Goal: Task Accomplishment & Management: Manage account settings

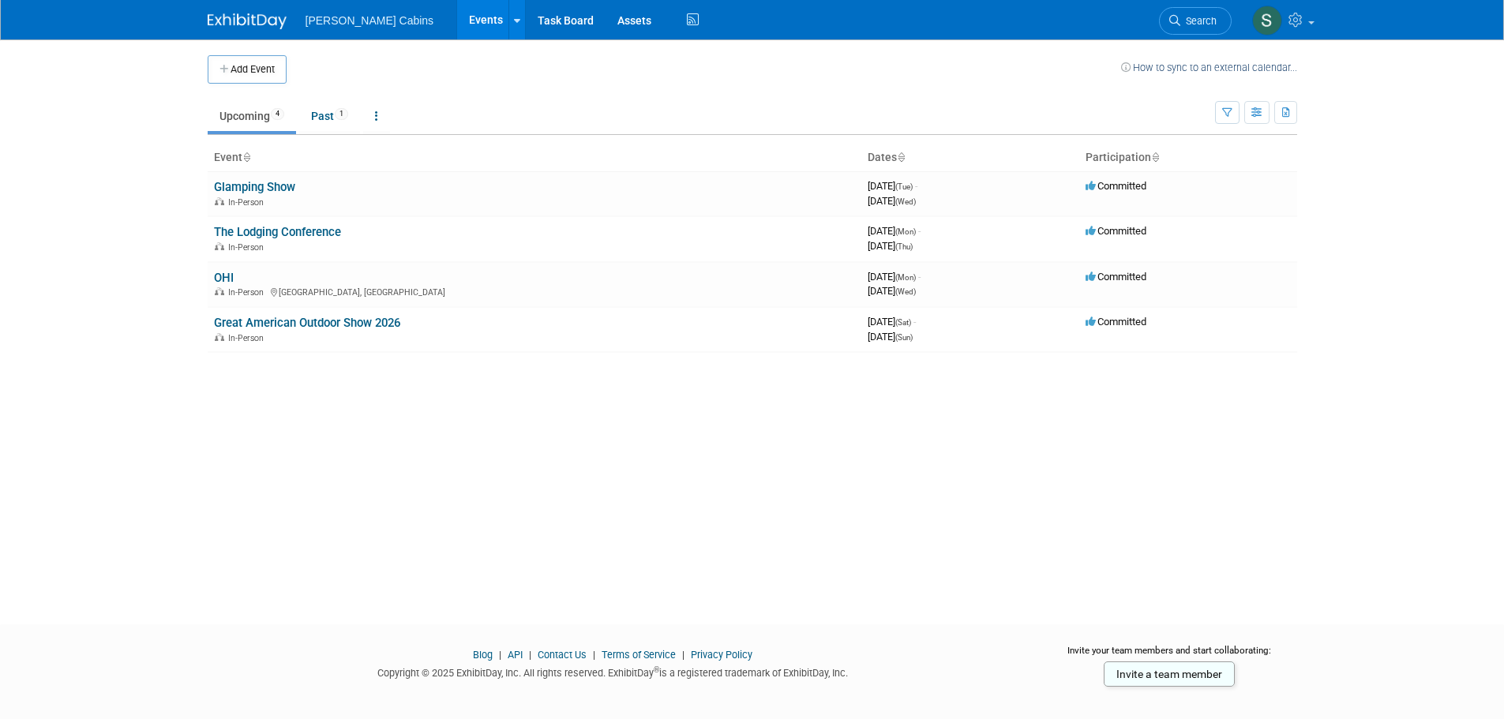
drag, startPoint x: 242, startPoint y: 186, endPoint x: 238, endPoint y: 201, distance: 16.1
click at [242, 186] on link "Glamping Show" at bounding box center [254, 187] width 81 height 14
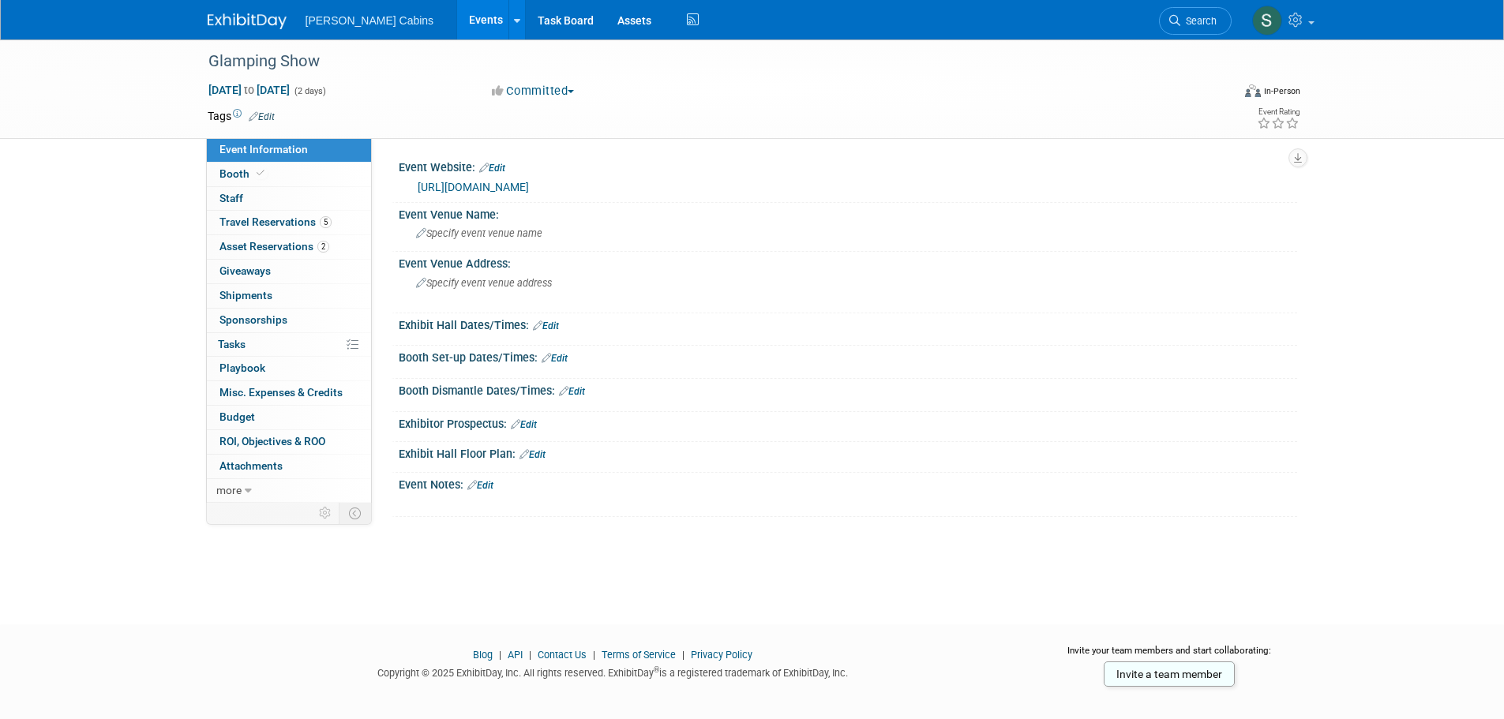
click at [538, 455] on link "Edit" at bounding box center [533, 454] width 26 height 11
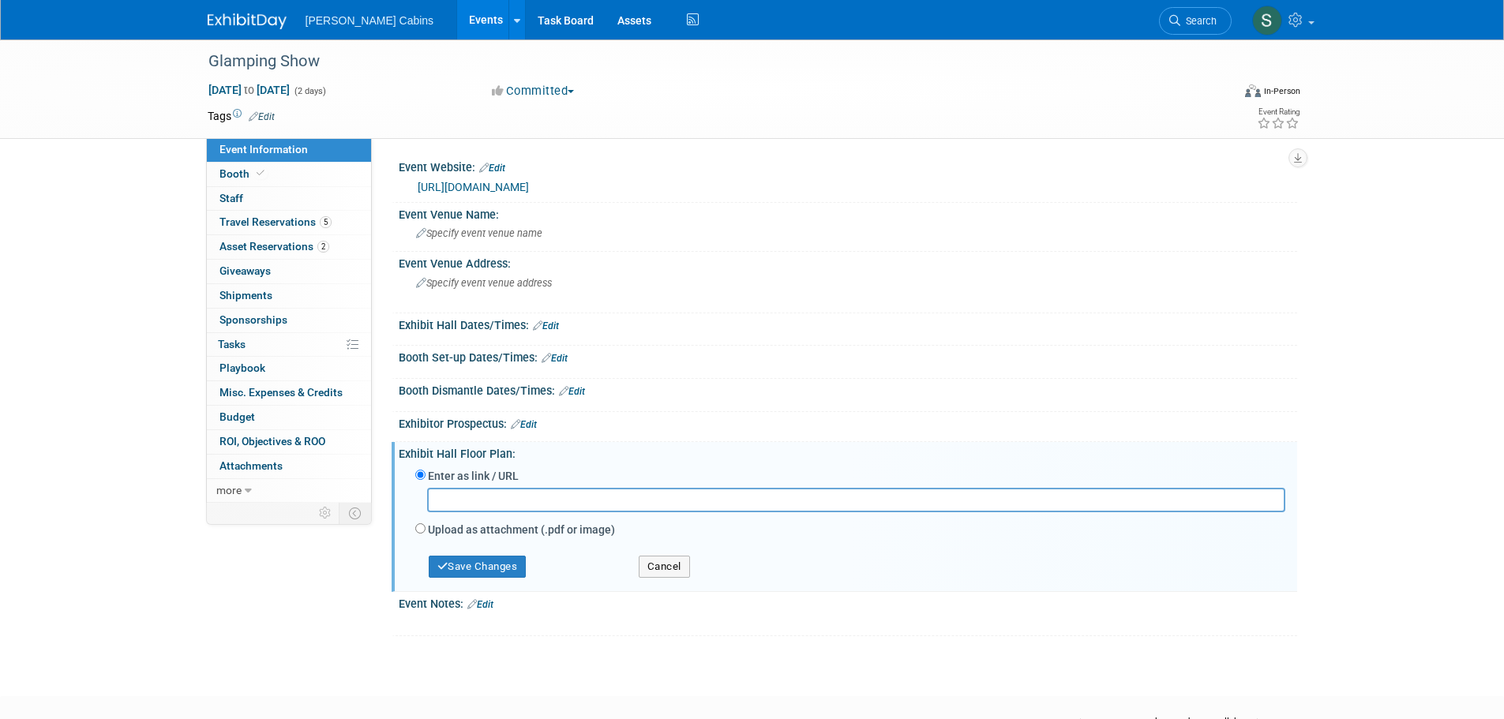
click at [528, 501] on input "text" at bounding box center [856, 500] width 858 height 24
click at [261, 620] on div "Event Information Event Info Booth Booth 0 Staff 0 Staff 5 Travel Reservations …" at bounding box center [752, 337] width 1113 height 597
click at [659, 567] on button "Cancel" at bounding box center [664, 567] width 51 height 22
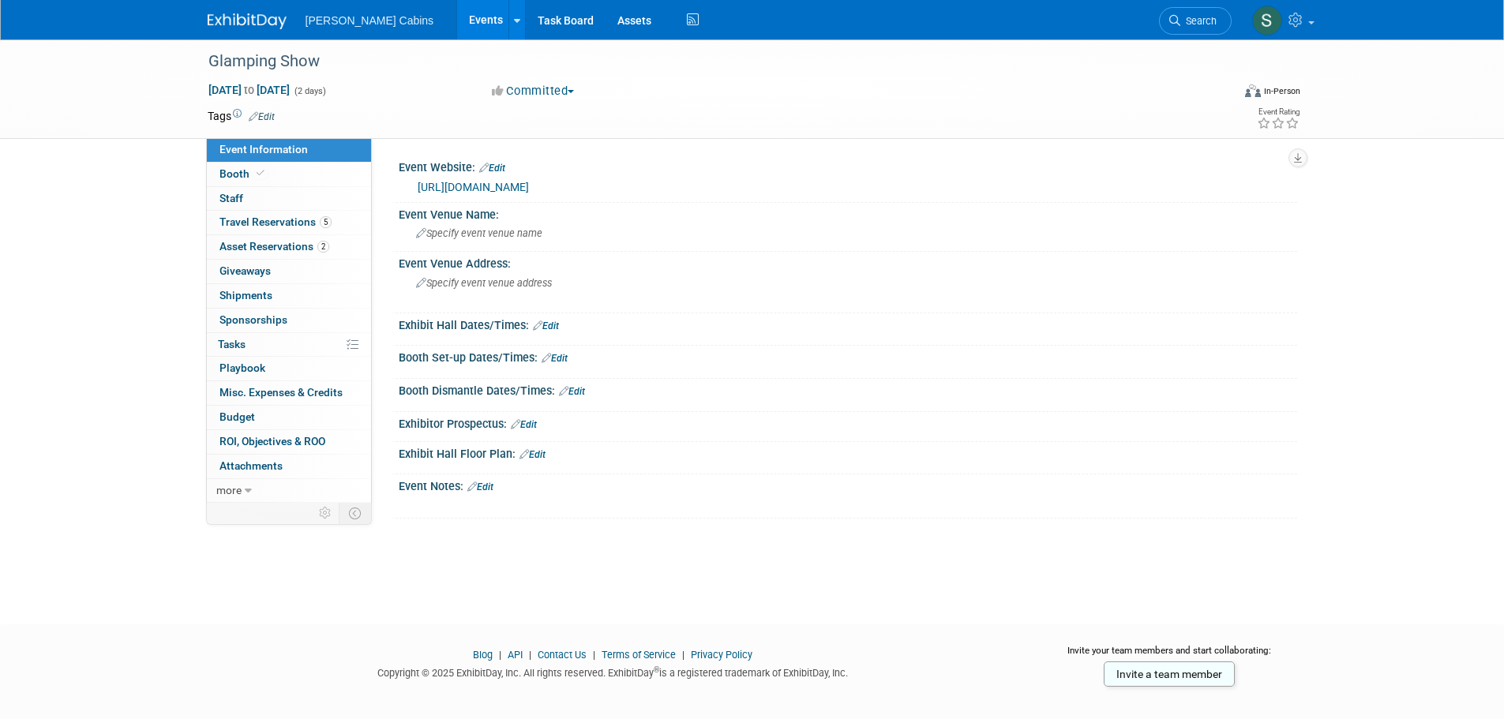
click at [533, 452] on link "Edit" at bounding box center [533, 454] width 26 height 11
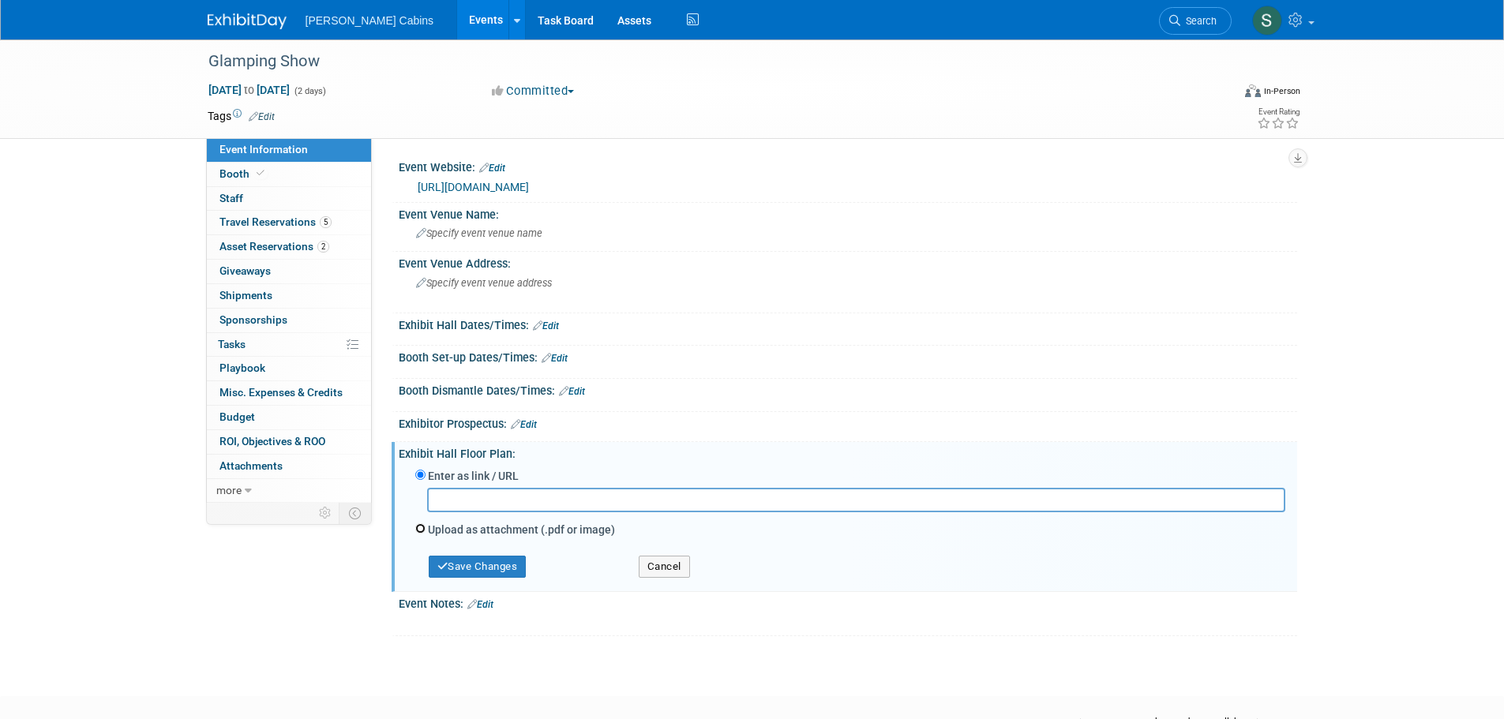
click at [420, 528] on input "Upload as attachment (.pdf or image)" at bounding box center [420, 529] width 10 height 10
radio input "true"
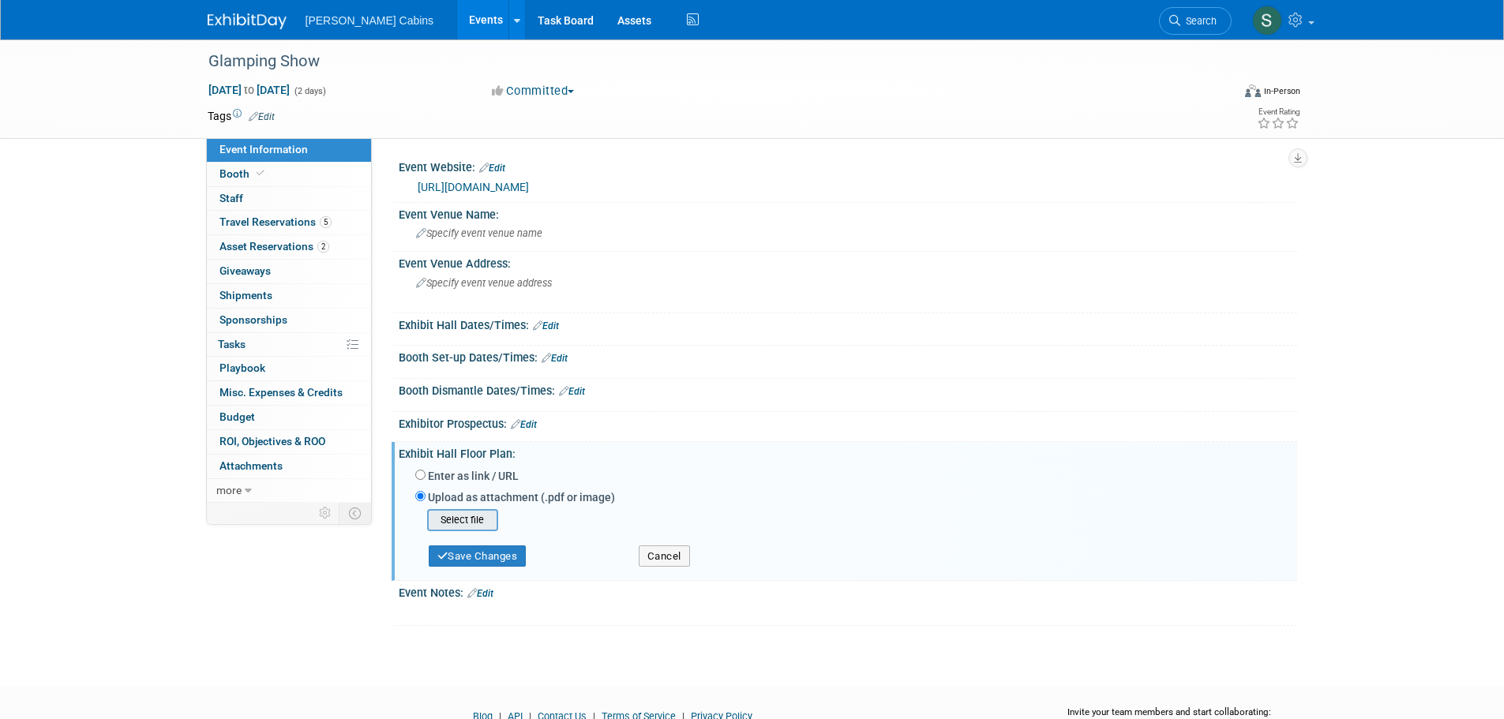
click at [478, 520] on input "file" at bounding box center [403, 520] width 188 height 19
click at [454, 520] on input "file" at bounding box center [403, 520] width 188 height 19
click at [480, 553] on button "Save Changes" at bounding box center [478, 551] width 98 height 22
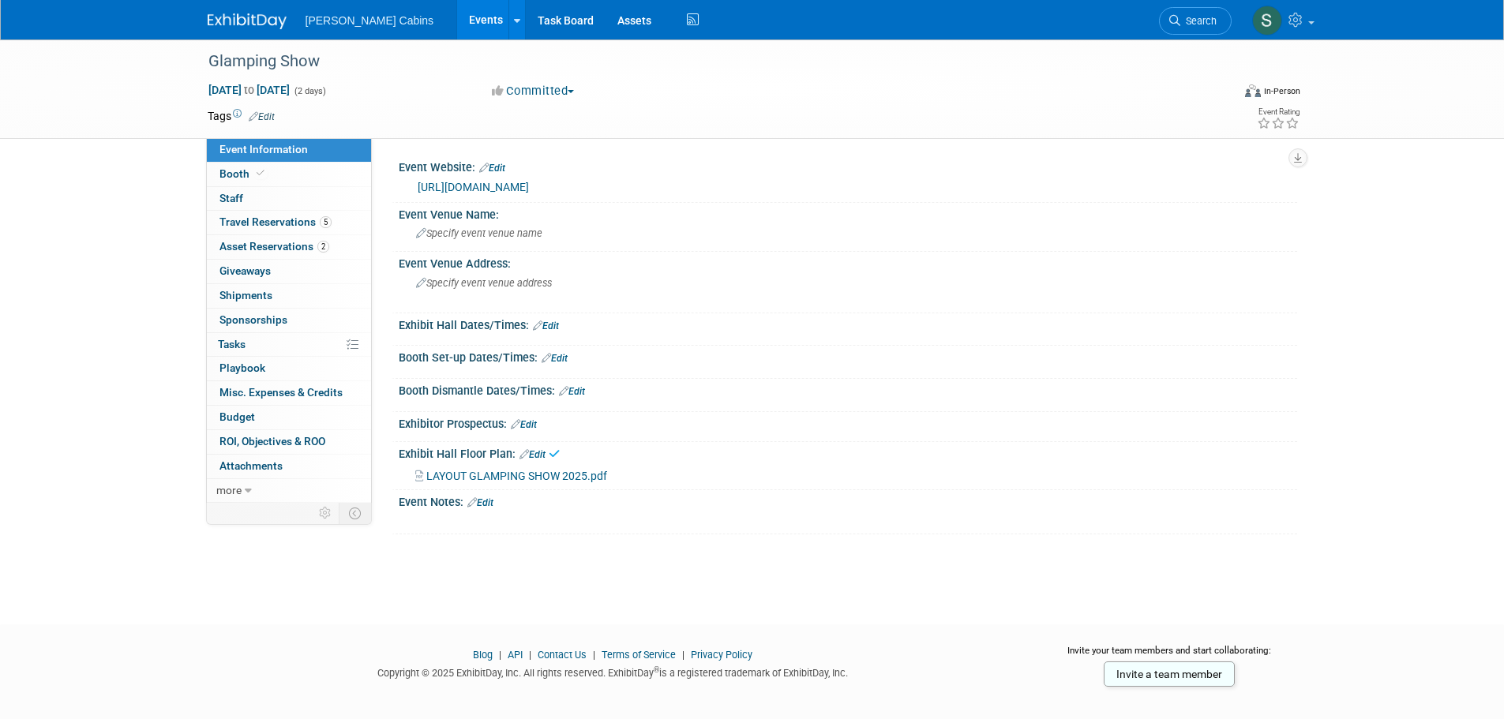
click at [490, 504] on link "Edit" at bounding box center [480, 502] width 26 height 11
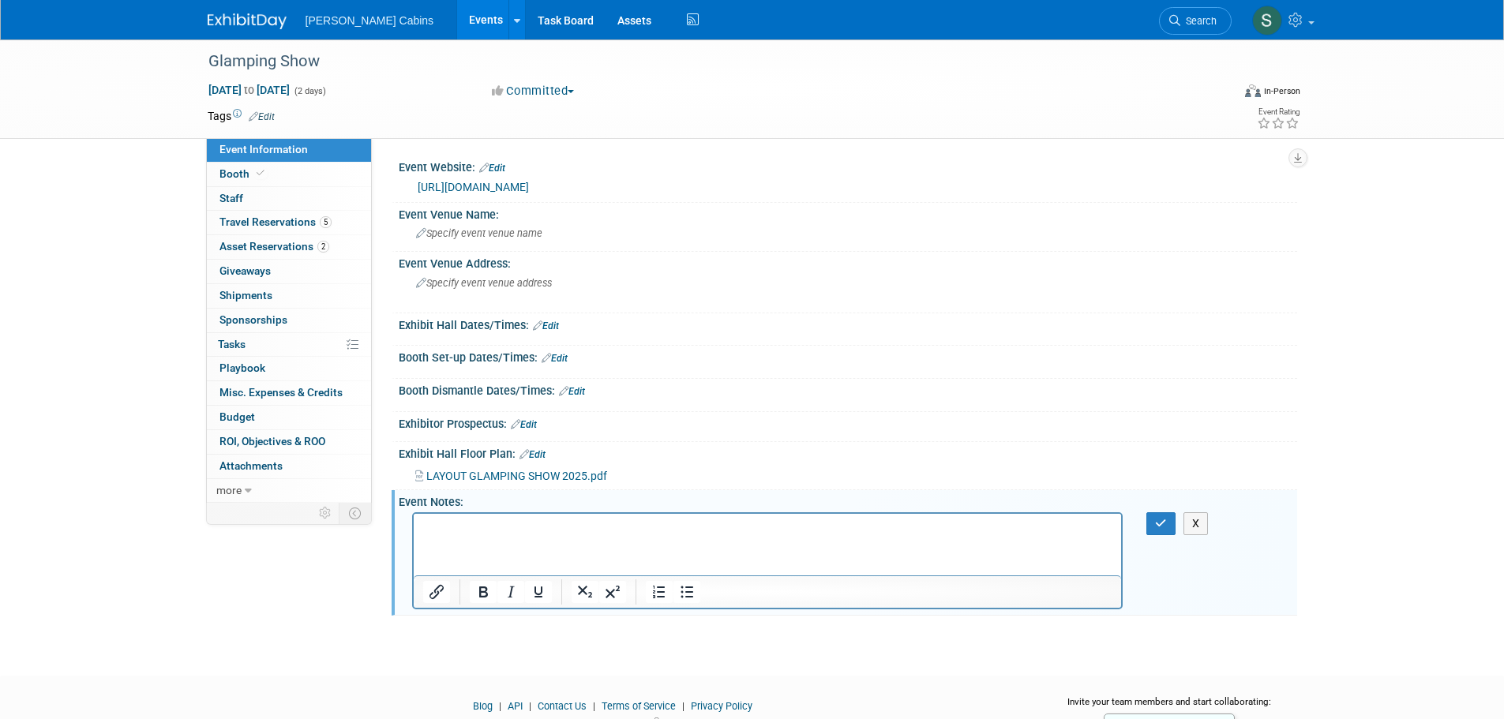
click at [446, 530] on p "Rich Text Area. Press ALT-0 for help." at bounding box center [767, 528] width 690 height 16
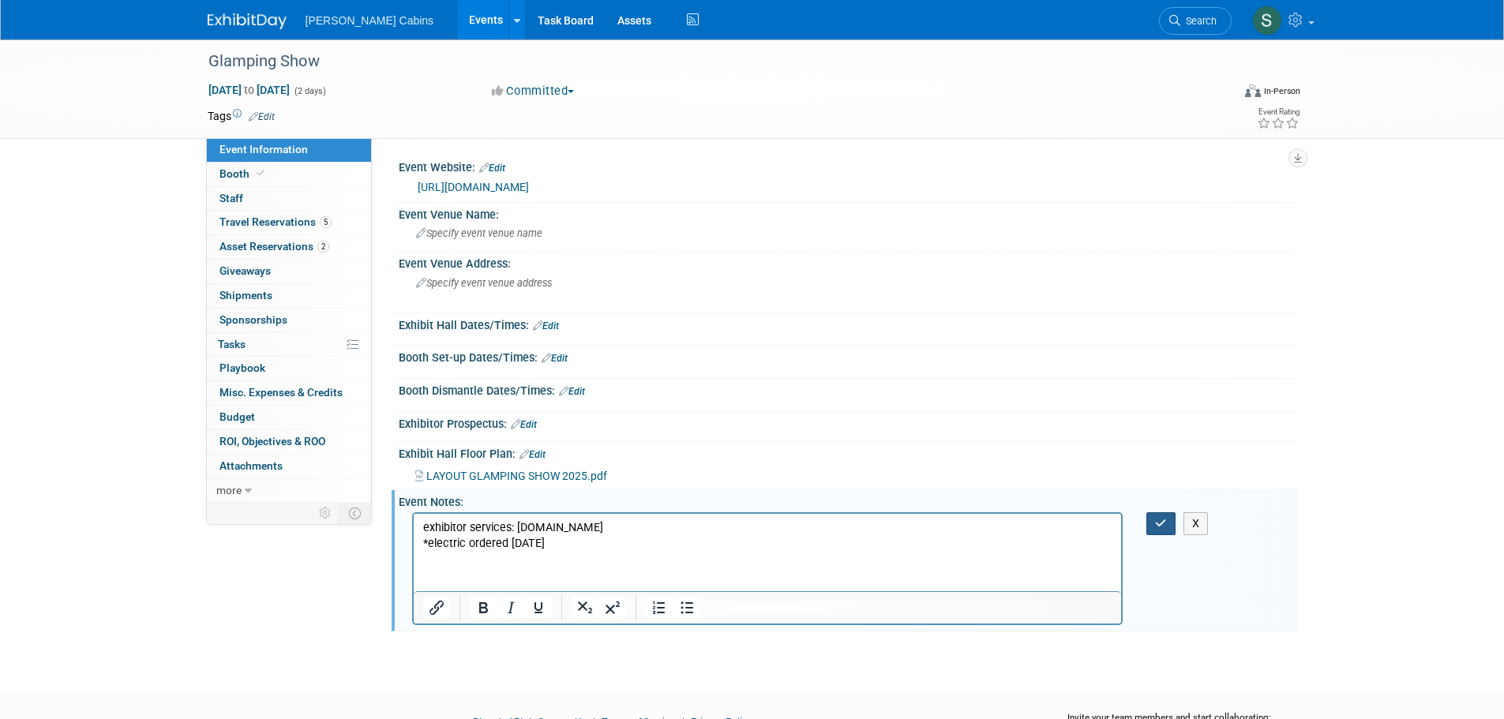
click at [1157, 525] on icon "button" at bounding box center [1161, 523] width 12 height 11
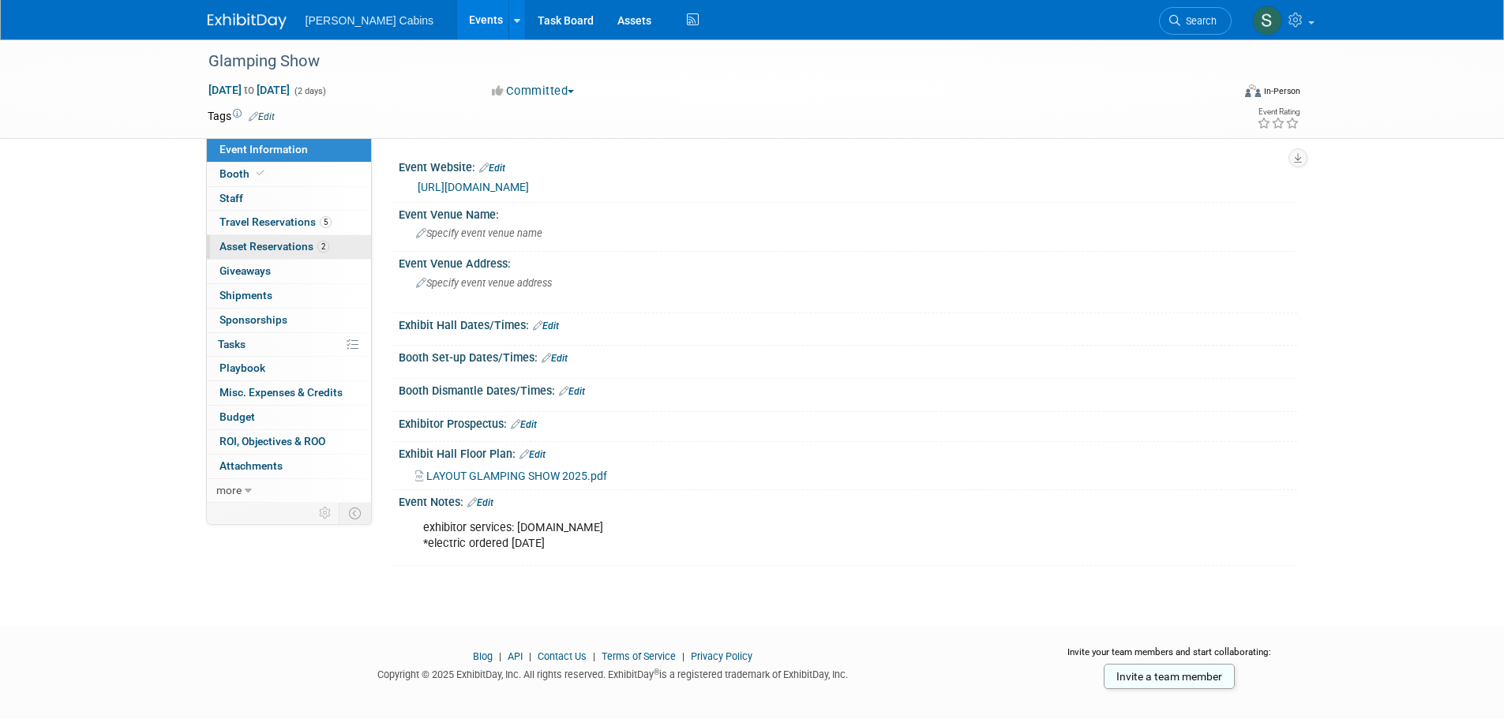
click at [242, 253] on link "2 Asset Reservations 2" at bounding box center [289, 247] width 164 height 24
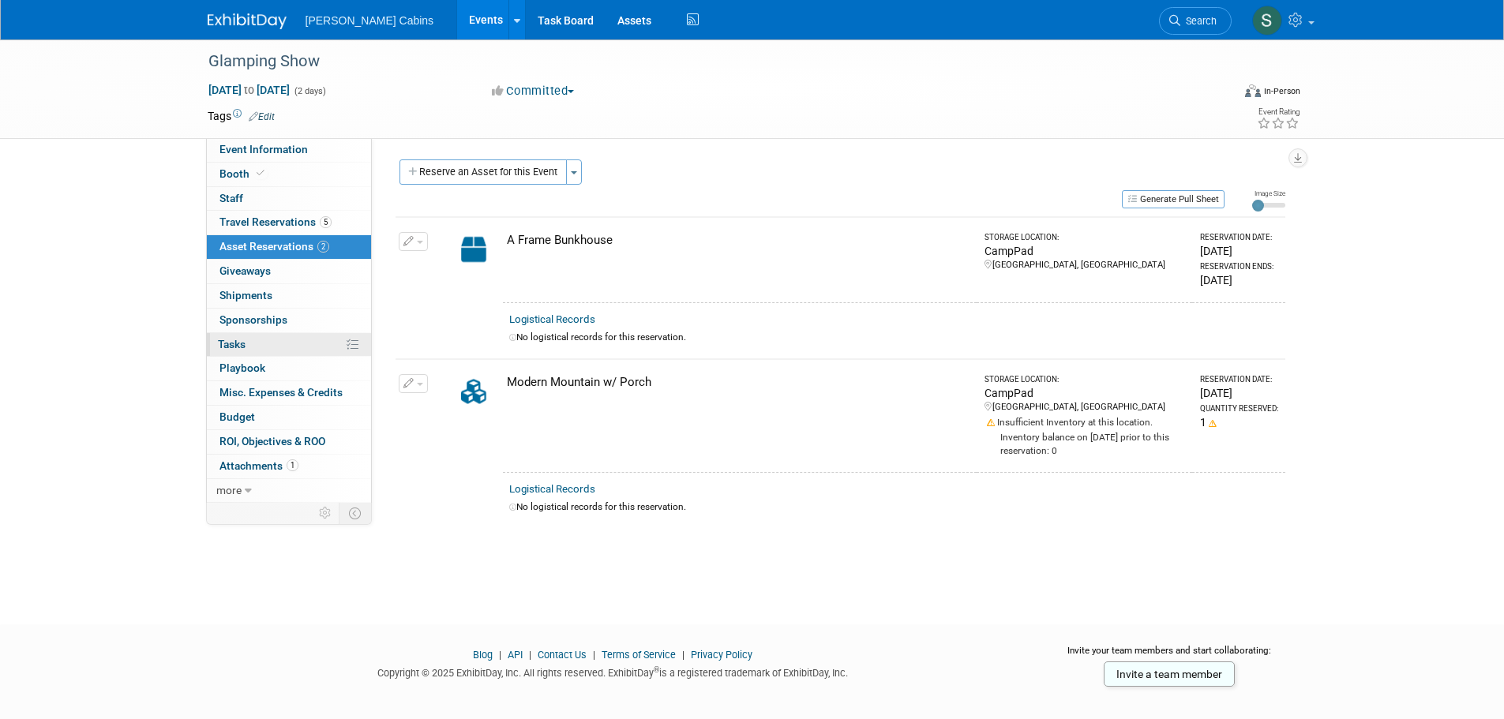
click at [250, 345] on link "0% Tasks 0%" at bounding box center [289, 345] width 164 height 24
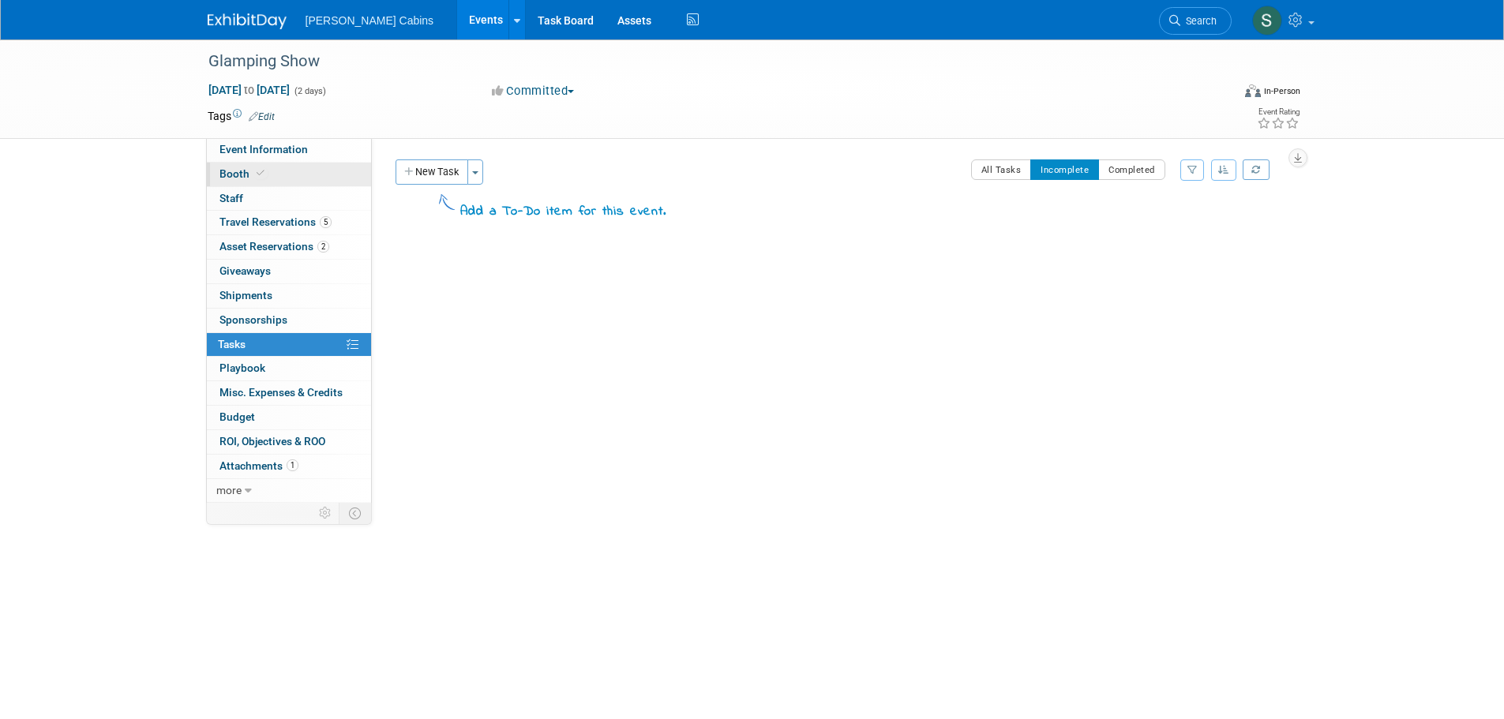
click at [242, 173] on span "Booth" at bounding box center [244, 173] width 48 height 13
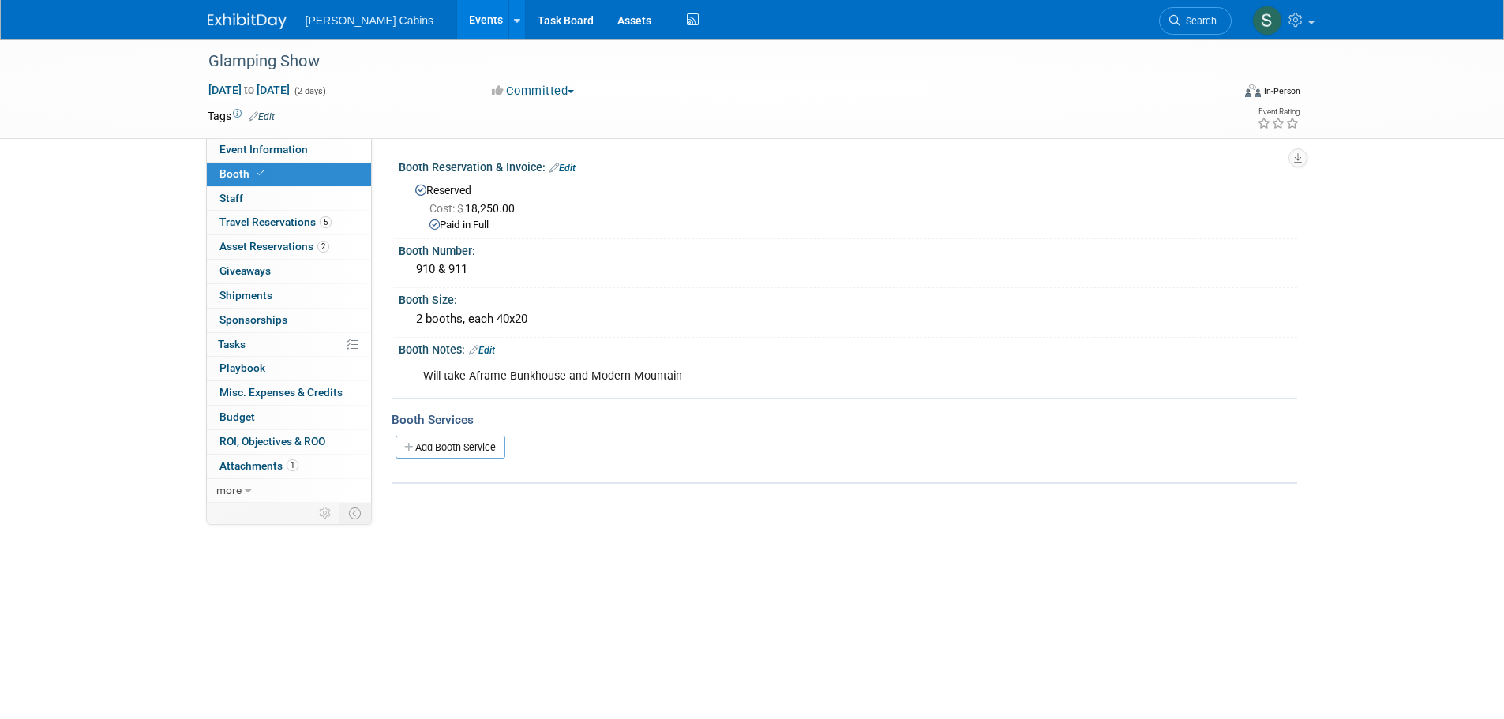
click at [88, 577] on div "Glamping Show [DATE] to [DATE] (2 days) [DATE] to [DATE] Committed Committed Co…" at bounding box center [752, 317] width 1504 height 557
click at [275, 157] on link "Event Information" at bounding box center [289, 150] width 164 height 24
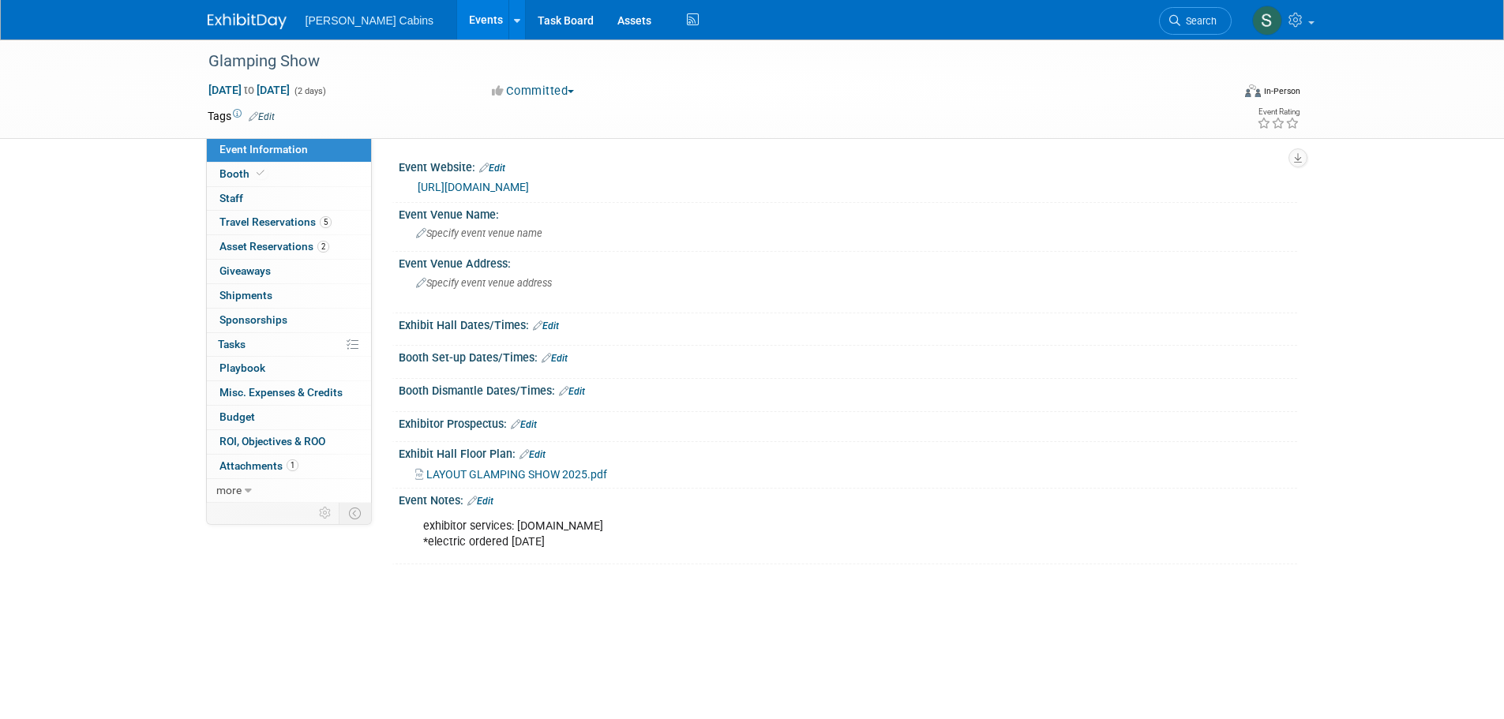
click at [554, 324] on link "Edit" at bounding box center [546, 326] width 26 height 11
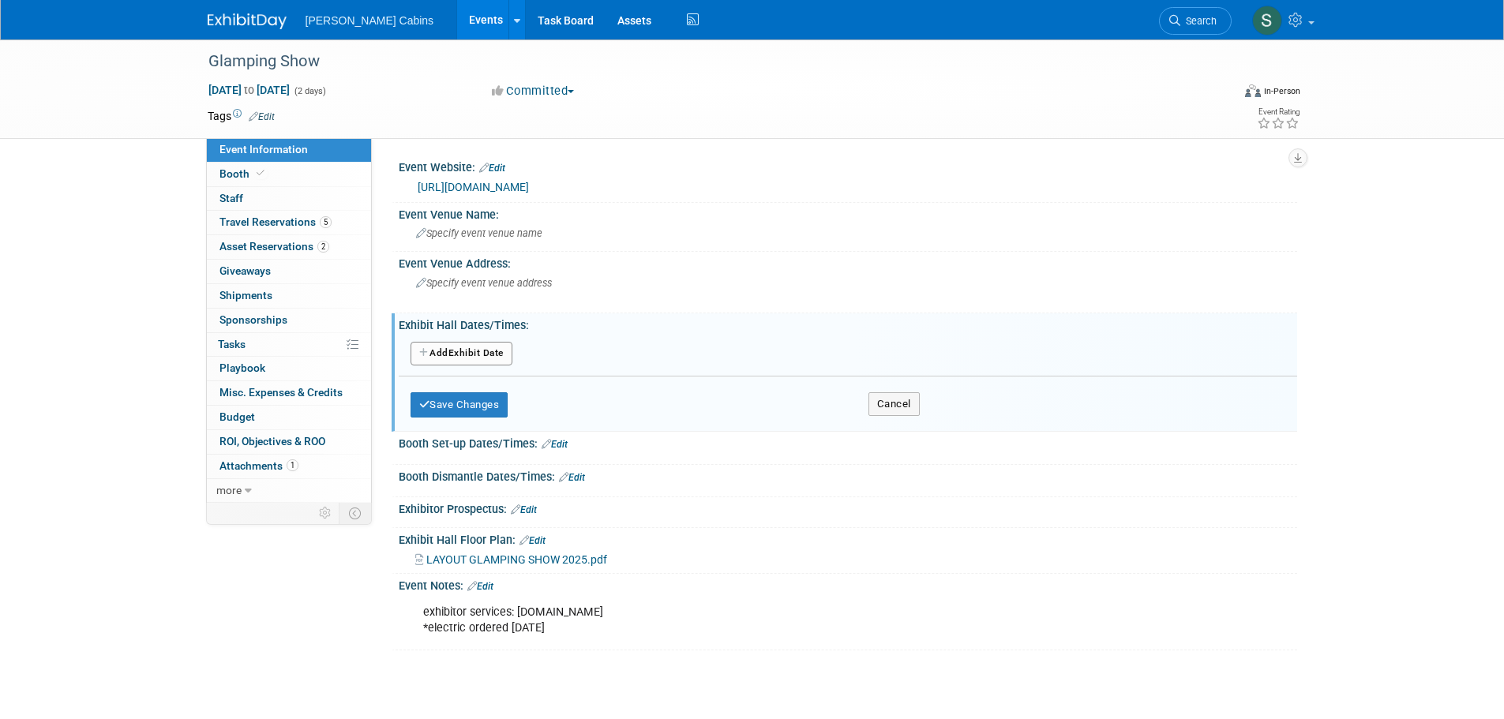
click at [467, 355] on button "Add Another Exhibit Date" at bounding box center [462, 354] width 102 height 24
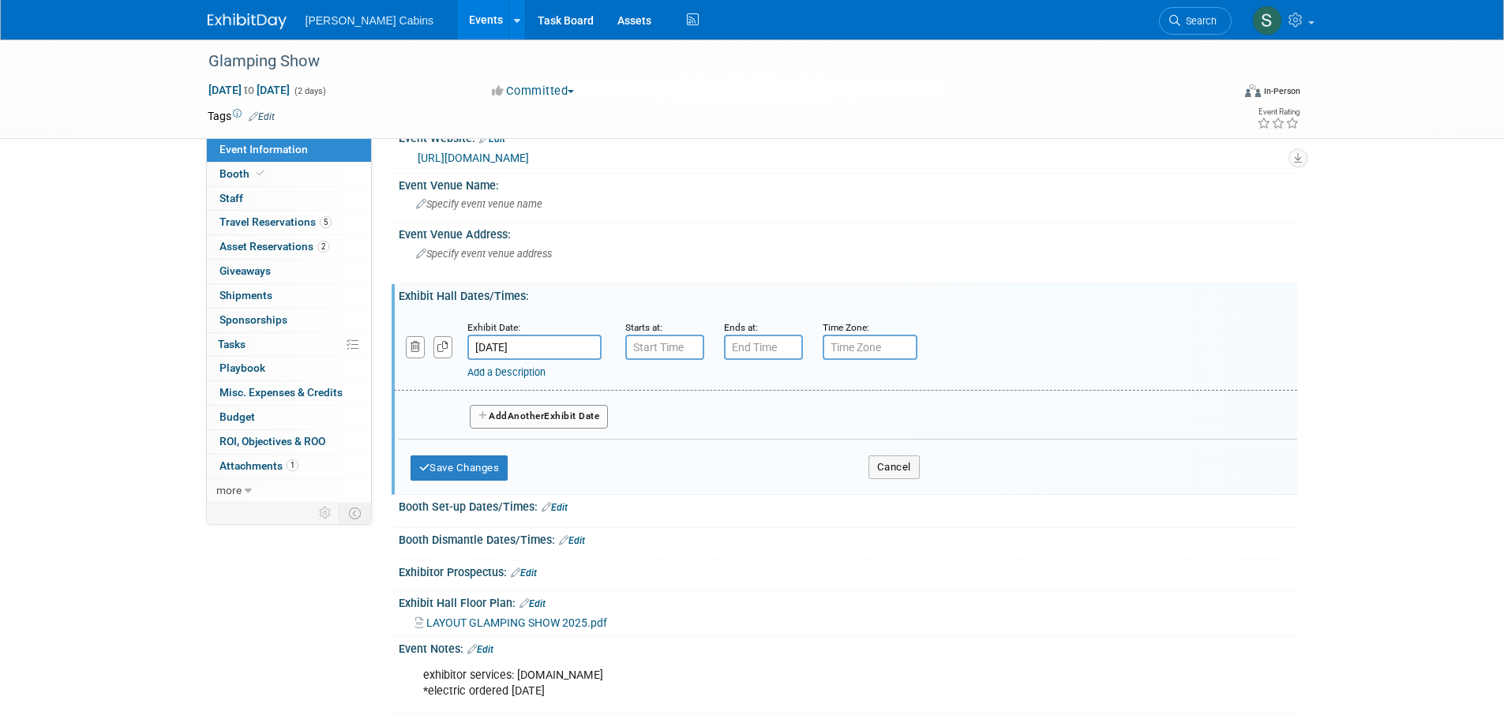
scroll to position [55, 0]
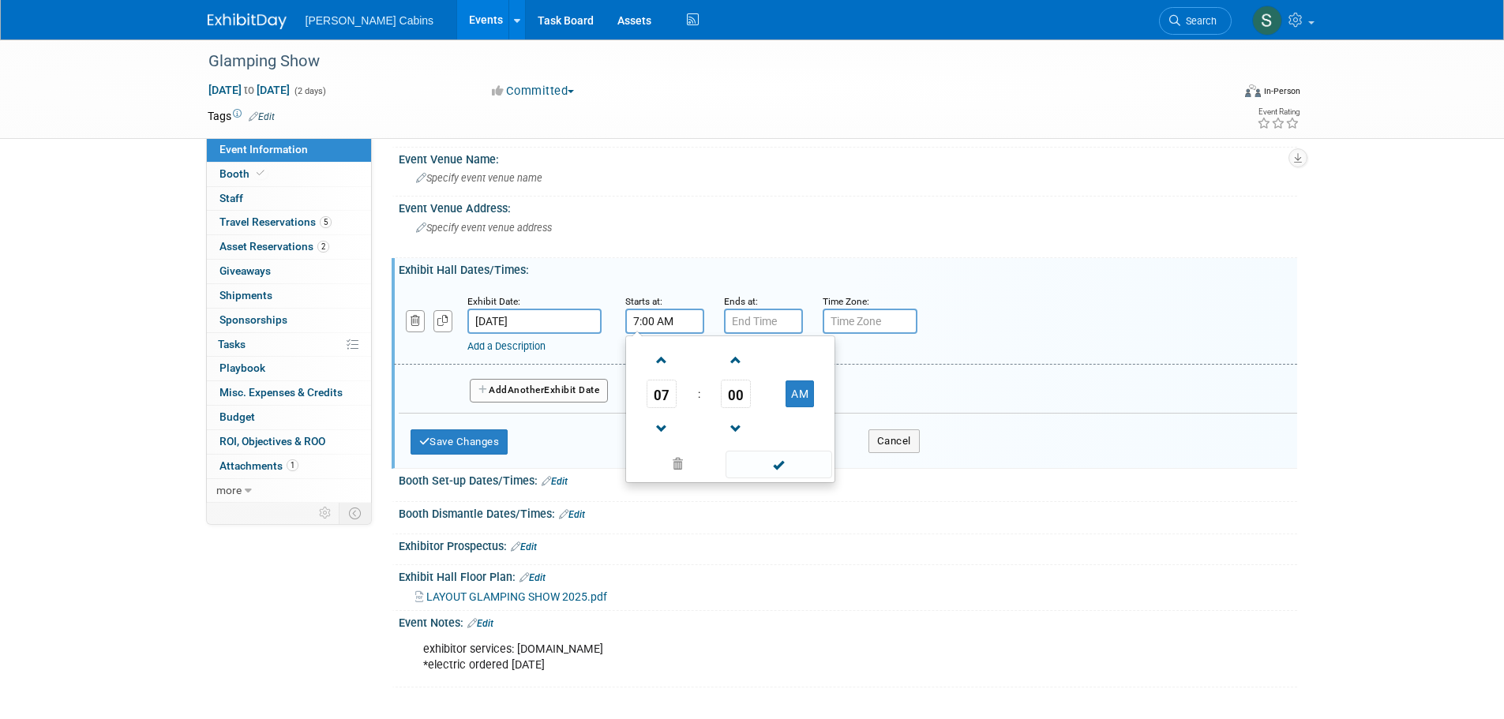
click at [673, 317] on input "7:00 AM" at bounding box center [664, 321] width 79 height 25
click at [661, 418] on span at bounding box center [662, 429] width 28 height 28
click at [651, 354] on span at bounding box center [662, 361] width 28 height 28
click at [653, 354] on span at bounding box center [662, 361] width 28 height 28
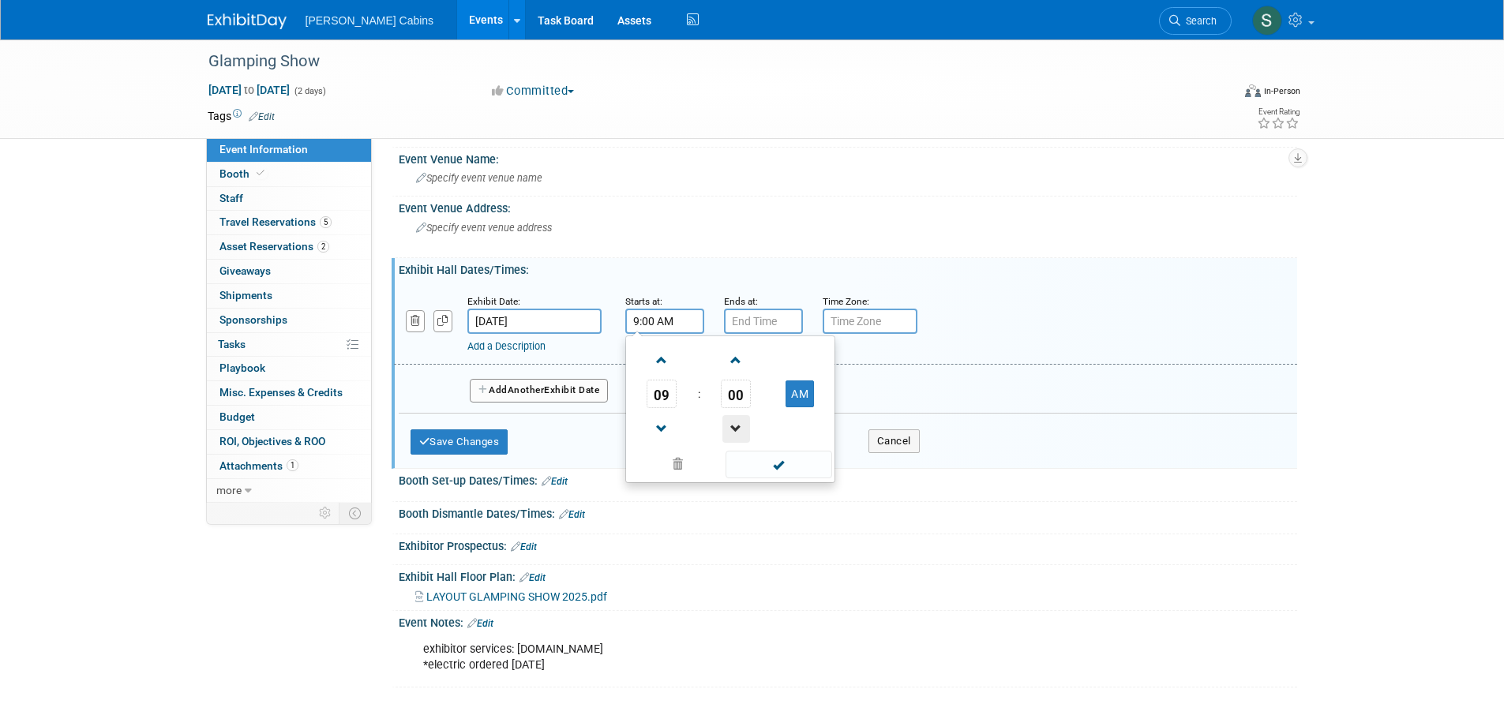
click at [741, 417] on span at bounding box center [737, 429] width 28 height 28
click at [742, 400] on span "59" at bounding box center [736, 394] width 30 height 28
click at [758, 409] on td "30" at bounding box center [755, 403] width 51 height 43
click at [666, 364] on span at bounding box center [662, 361] width 28 height 28
type input "9:30 AM"
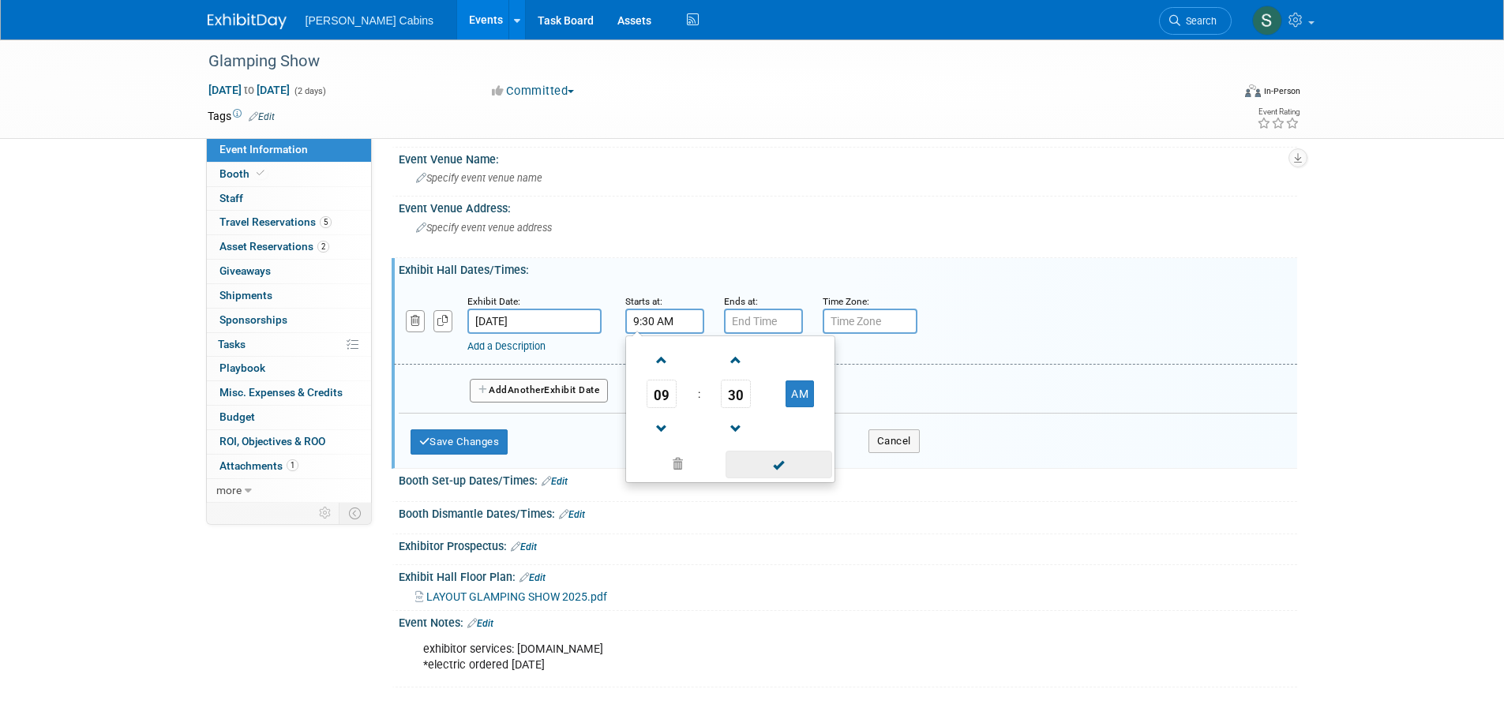
click at [783, 472] on span at bounding box center [779, 465] width 107 height 28
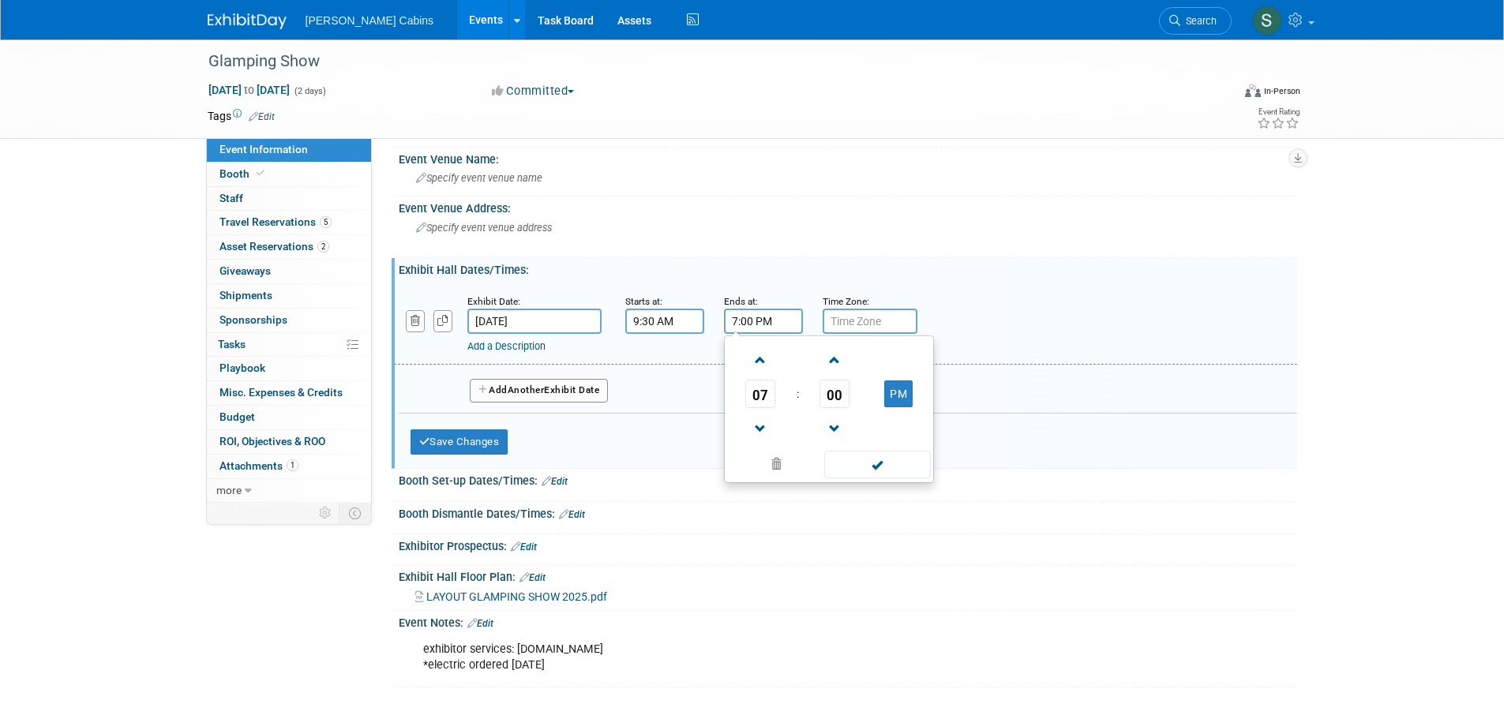
click at [766, 326] on input "7:00 PM" at bounding box center [763, 321] width 79 height 25
click at [762, 400] on span "07" at bounding box center [760, 394] width 30 height 28
click at [799, 407] on td "05" at bounding box center [804, 403] width 51 height 43
type input "5:00 PM"
click at [860, 464] on span at bounding box center [877, 465] width 107 height 28
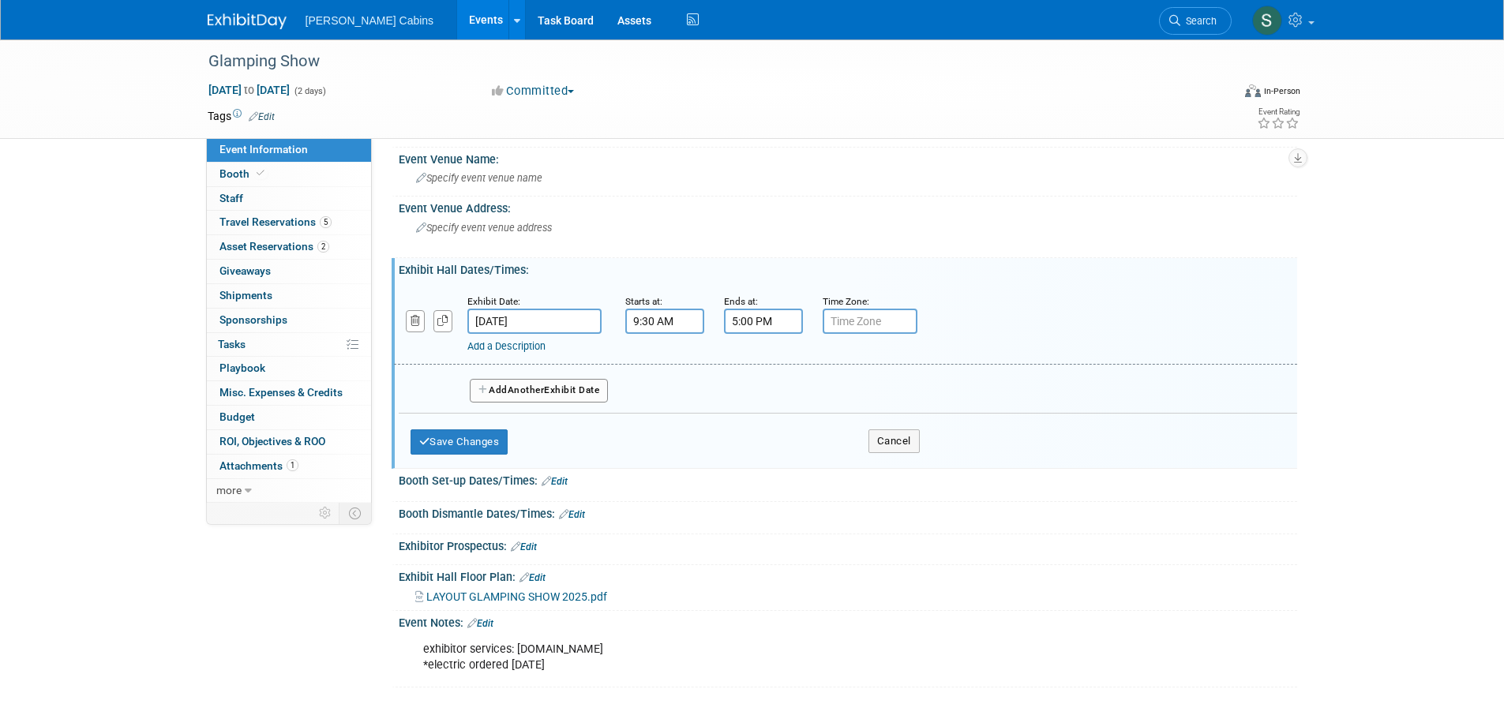
click at [539, 397] on button "Add Another Exhibit Date" at bounding box center [539, 391] width 139 height 24
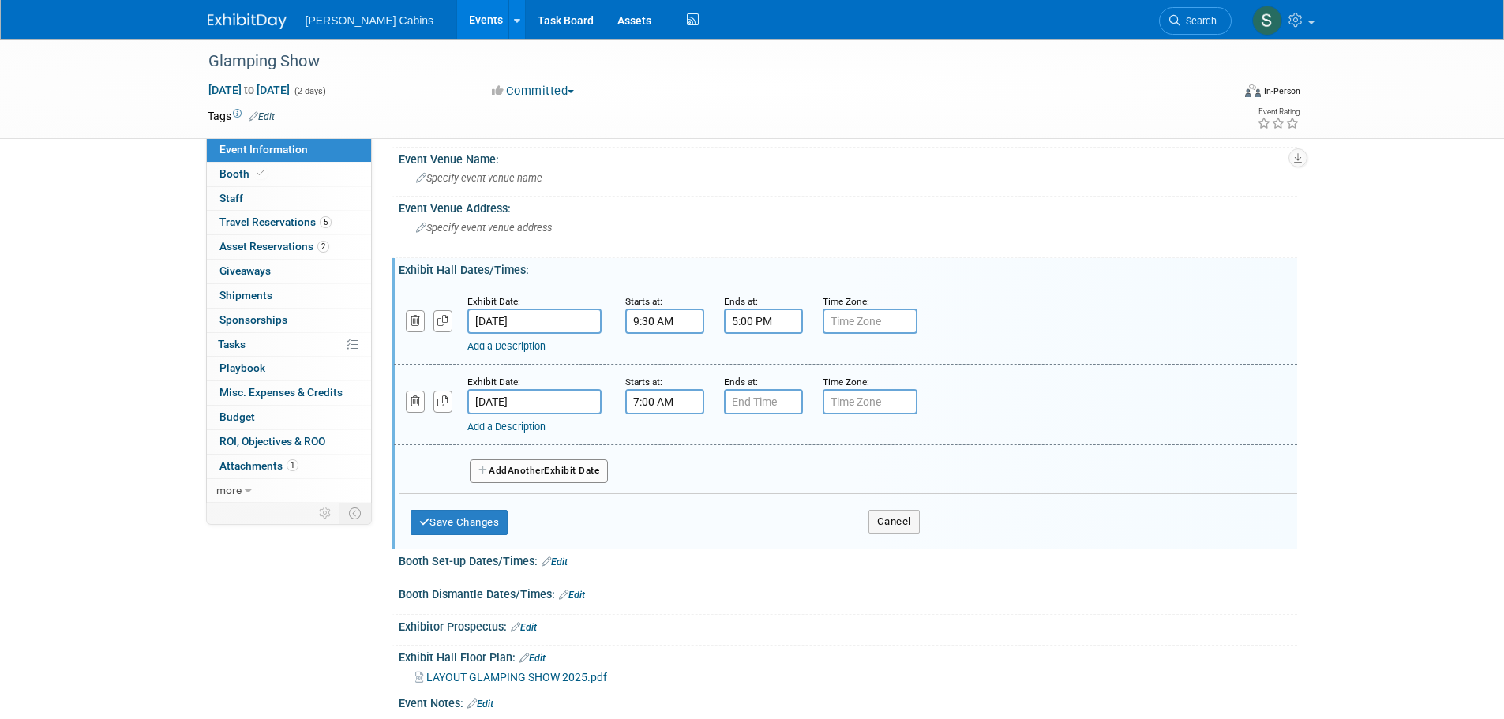
click at [673, 409] on input "7:00 AM" at bounding box center [664, 401] width 79 height 25
click at [669, 472] on span "07" at bounding box center [662, 474] width 30 height 28
click at [711, 527] on td "09" at bounding box center [705, 526] width 51 height 43
click at [738, 471] on span "00" at bounding box center [736, 474] width 30 height 28
click at [765, 483] on td "30" at bounding box center [755, 484] width 51 height 43
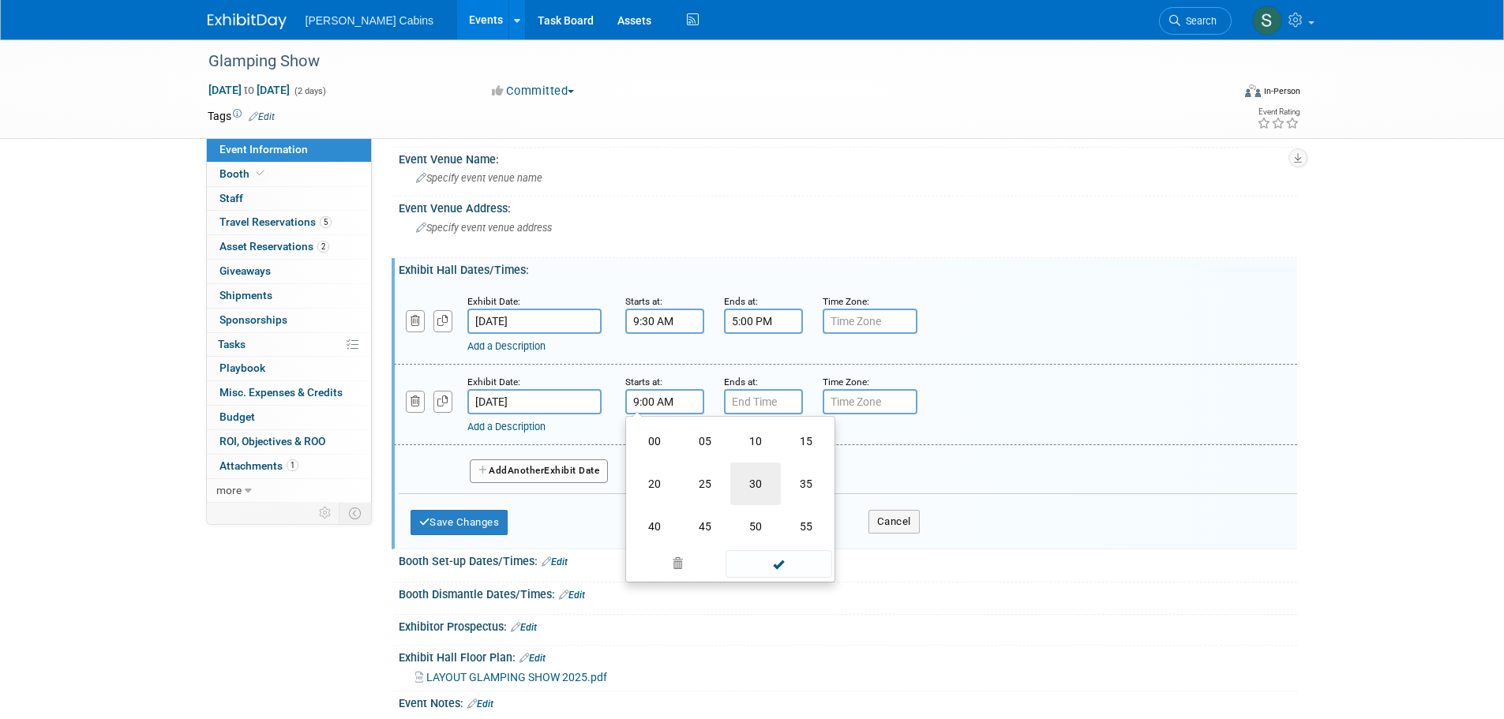
type input "9:30 AM"
click at [772, 400] on input "7:00 PM" at bounding box center [763, 401] width 79 height 25
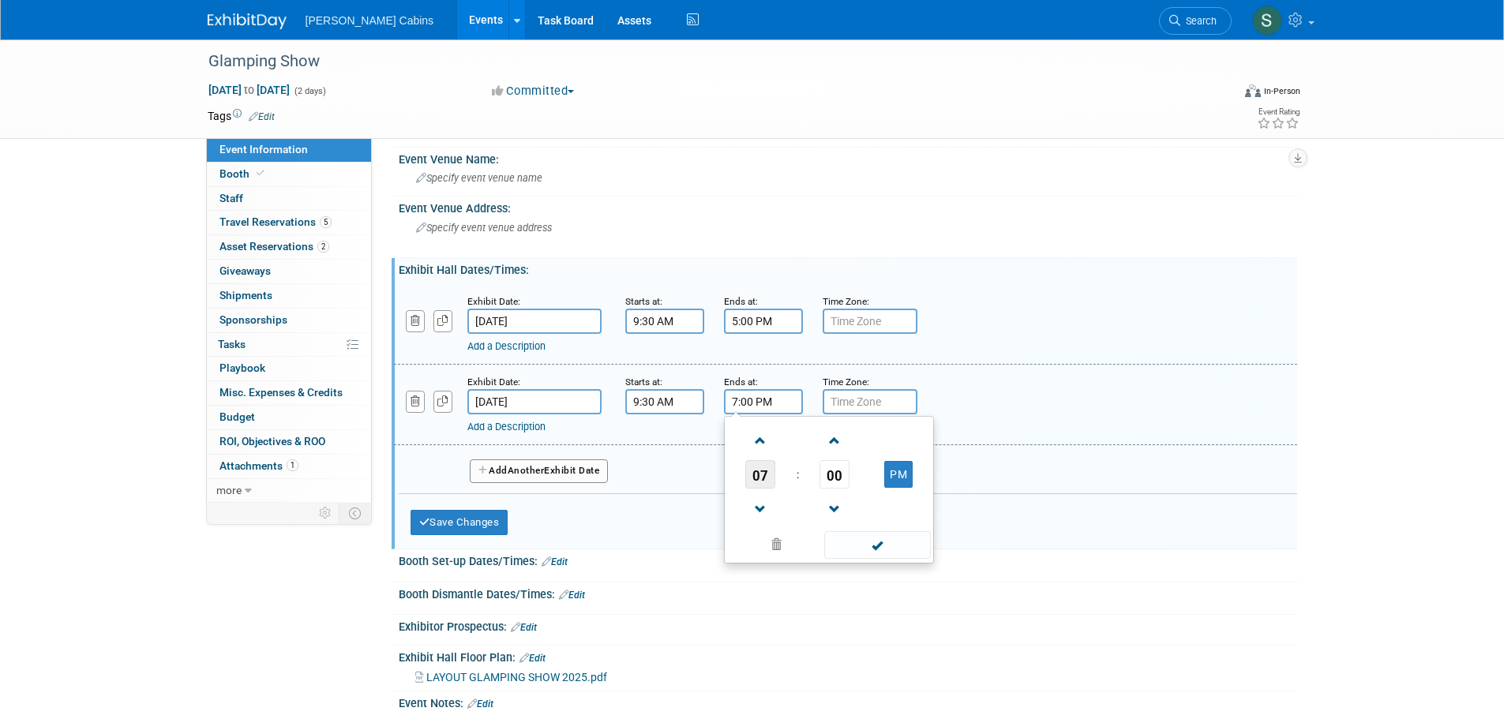
click at [749, 475] on span "07" at bounding box center [760, 474] width 30 height 28
click at [886, 449] on td "03" at bounding box center [905, 441] width 51 height 43
type input "3:00 PM"
click at [864, 545] on span at bounding box center [877, 545] width 107 height 28
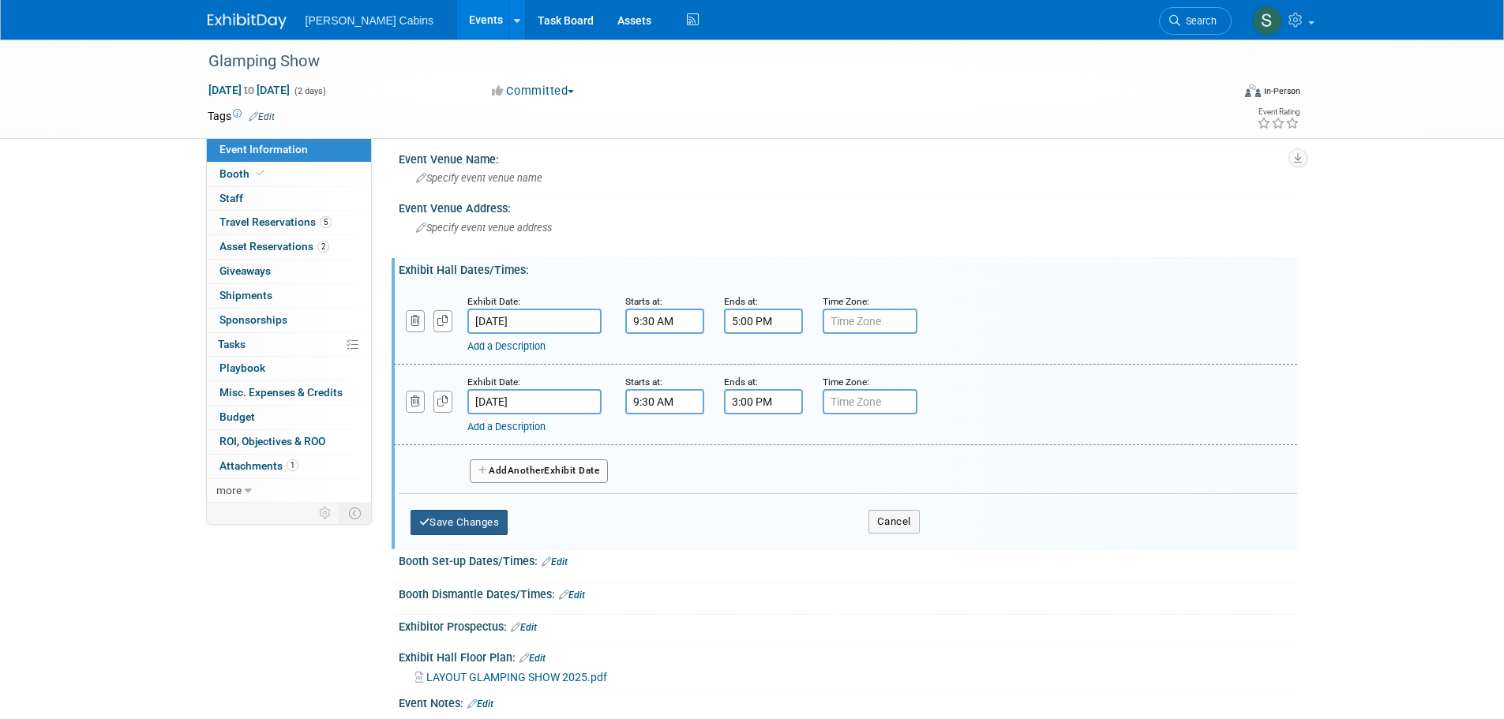
click at [479, 526] on button "Save Changes" at bounding box center [460, 522] width 98 height 25
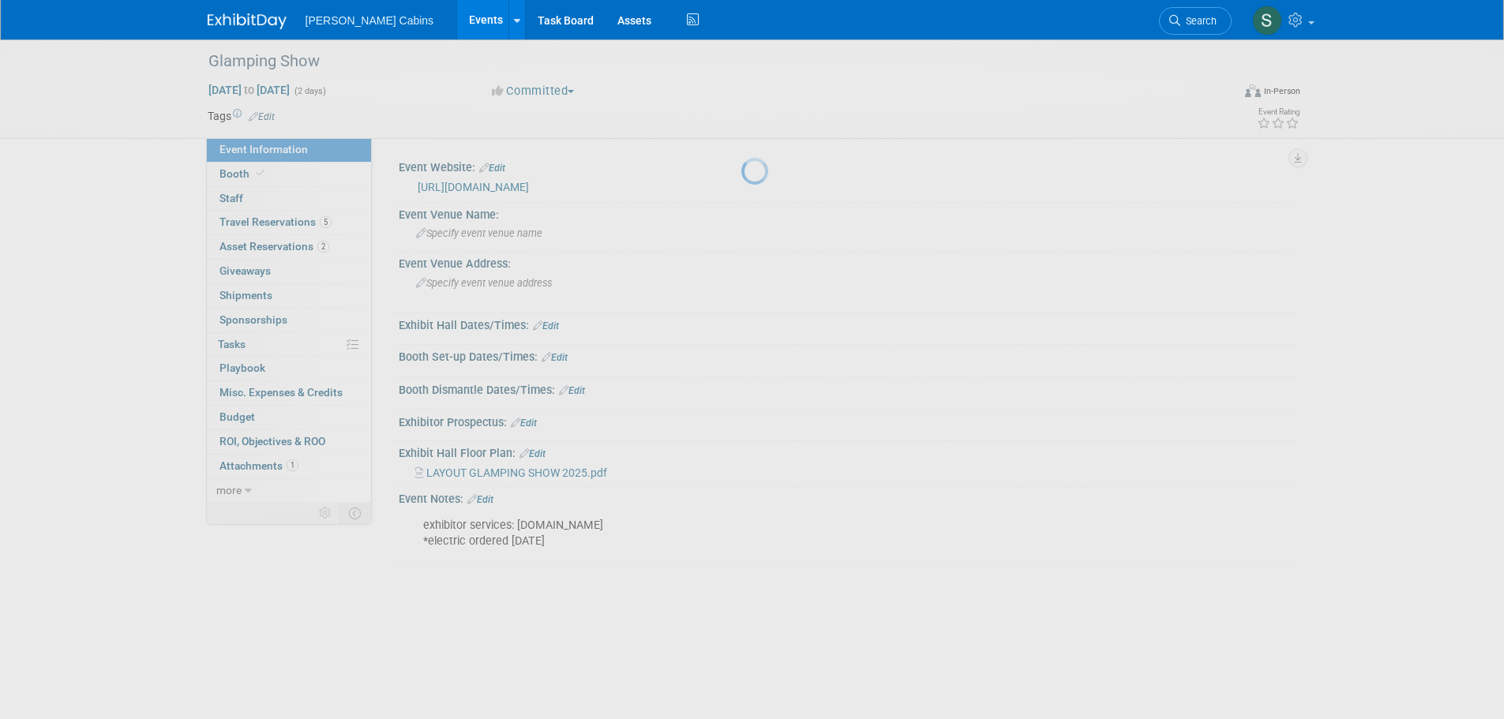
scroll to position [0, 0]
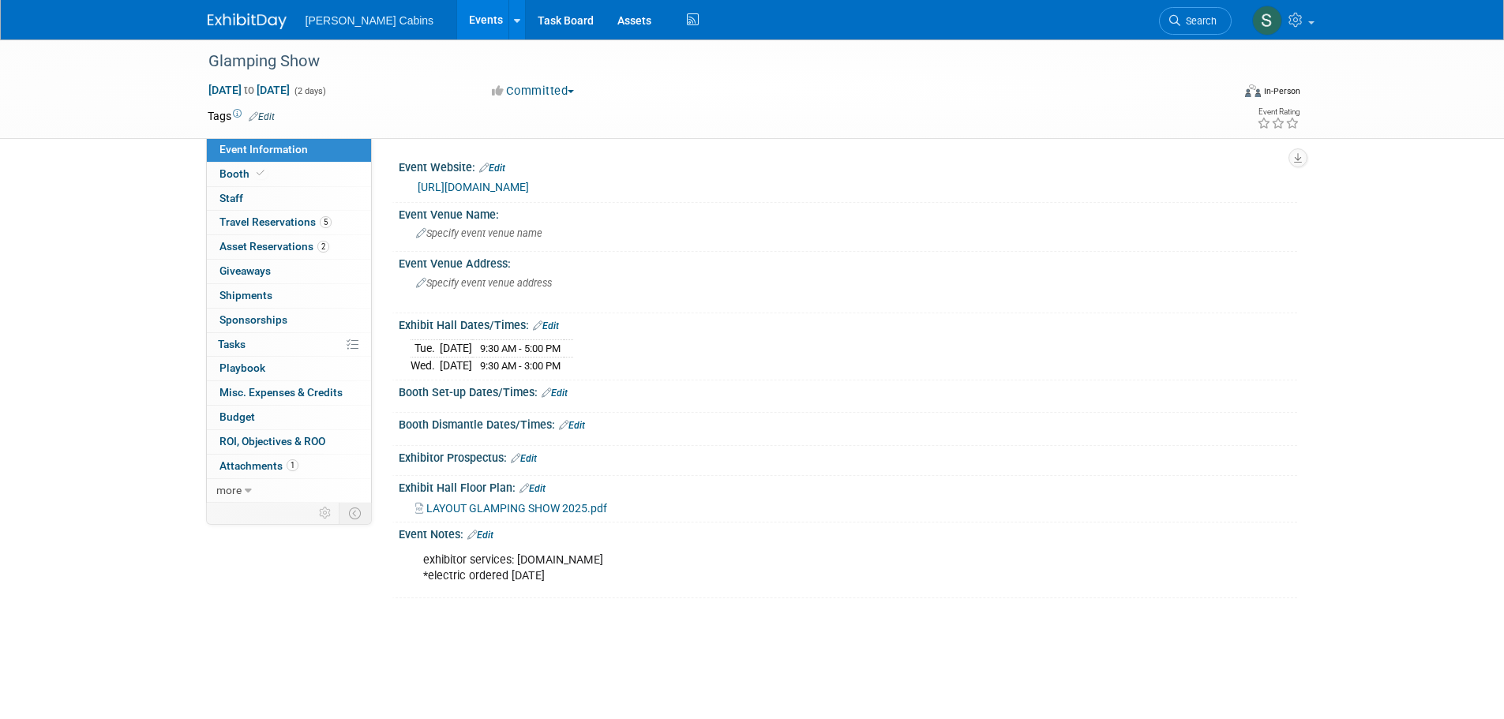
click at [565, 392] on link "Edit" at bounding box center [555, 393] width 26 height 11
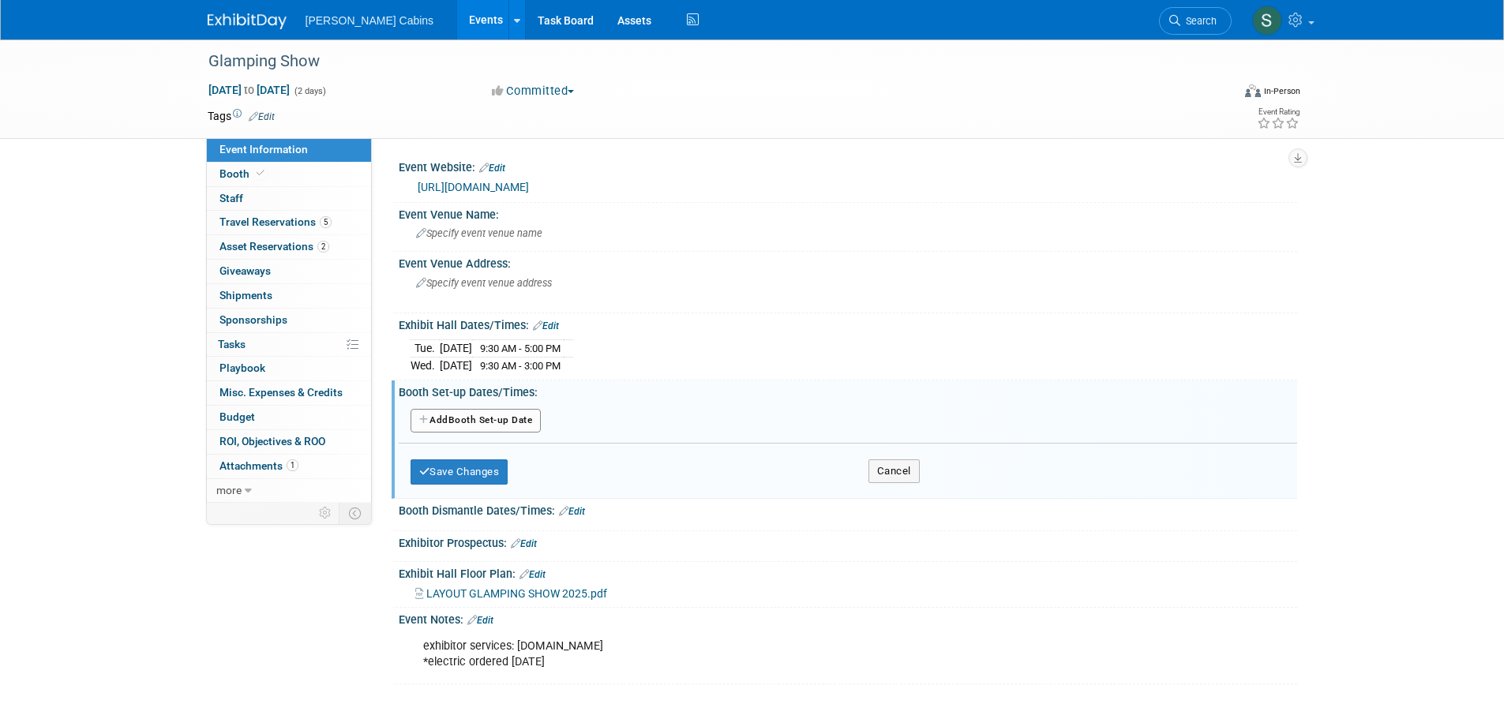
click at [534, 421] on button "Add Another Booth Set-up Date" at bounding box center [476, 421] width 131 height 24
select select "8"
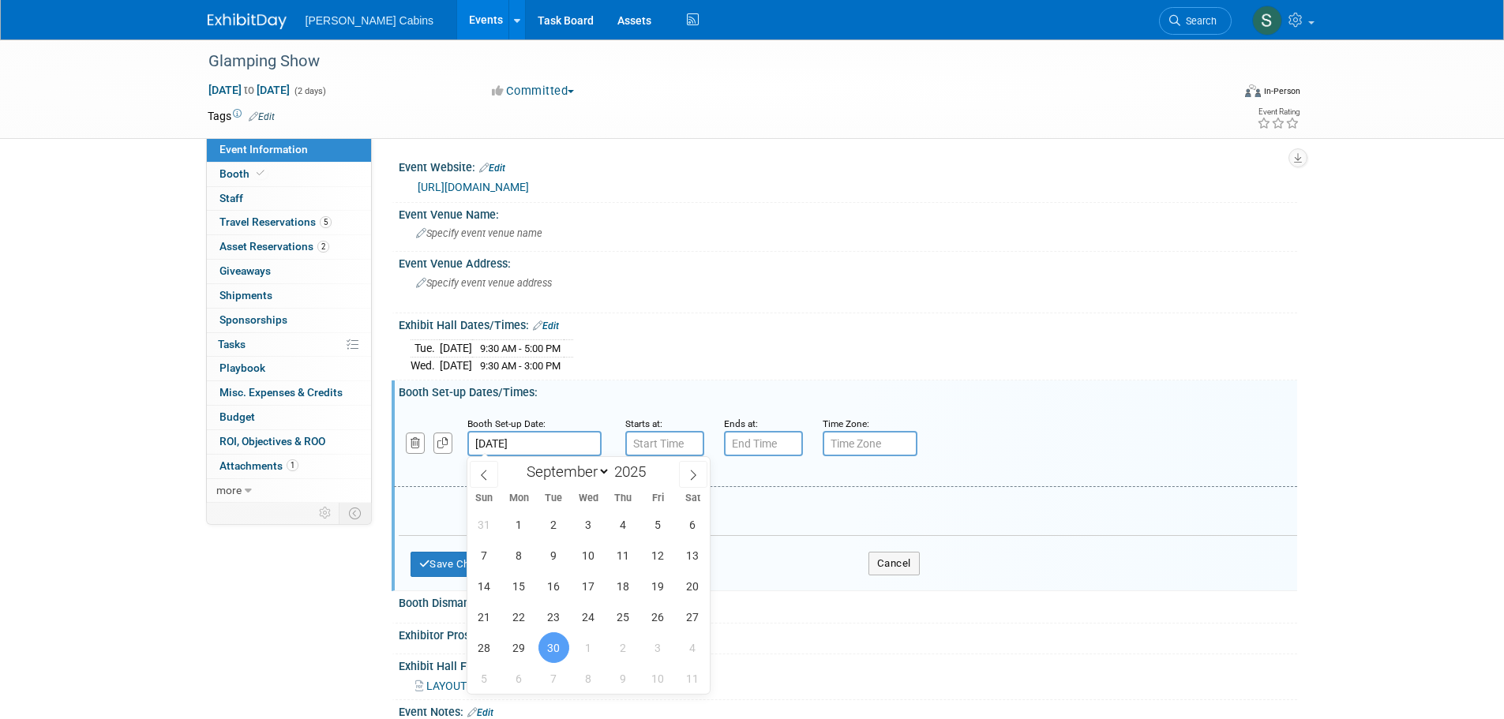
click at [557, 437] on input "[DATE]" at bounding box center [534, 443] width 134 height 25
click at [687, 621] on span "27" at bounding box center [693, 617] width 31 height 31
type input "[DATE]"
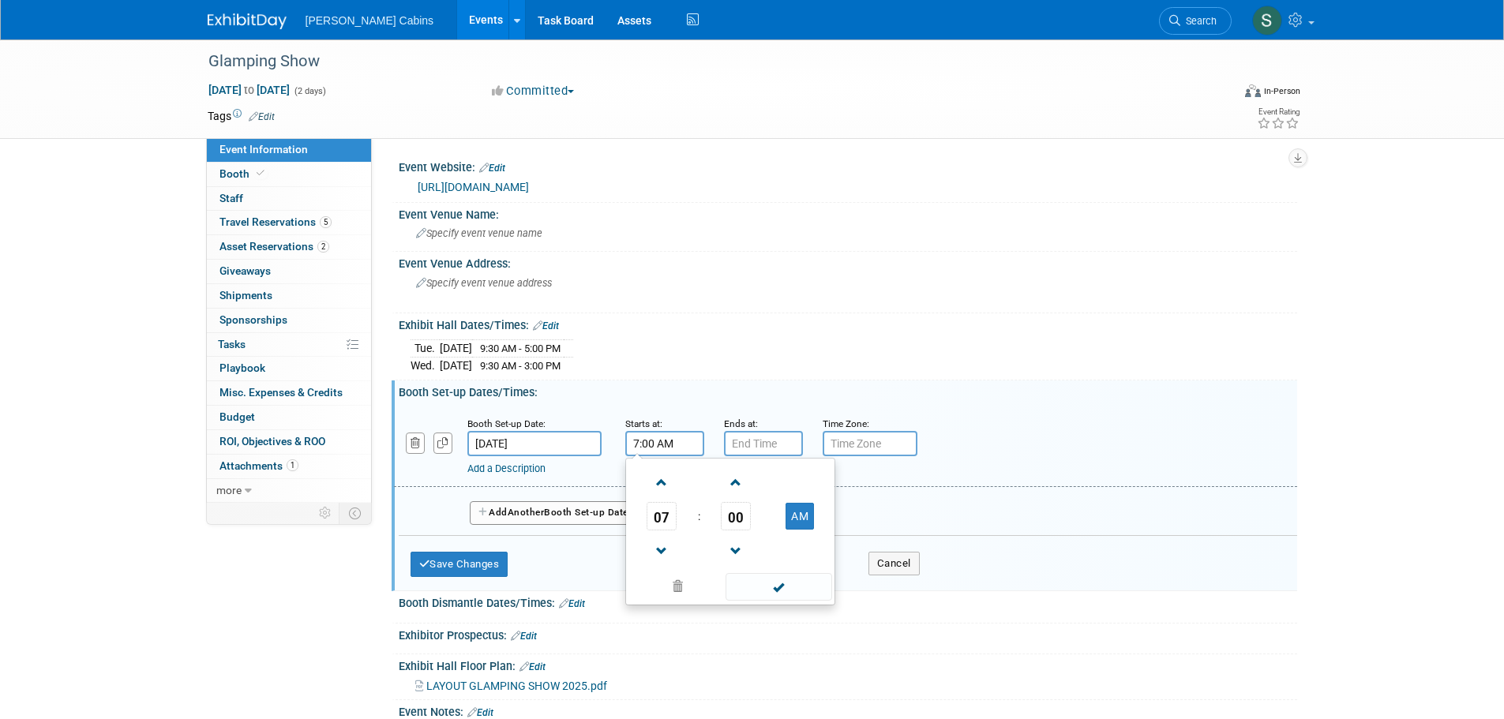
click at [651, 445] on input "7:00 AM" at bounding box center [664, 443] width 79 height 25
click at [667, 513] on span "07" at bounding box center [662, 516] width 30 height 28
click at [773, 486] on td "02" at bounding box center [755, 483] width 51 height 43
click at [786, 518] on button "AM" at bounding box center [800, 516] width 28 height 27
type input "2:00 PM"
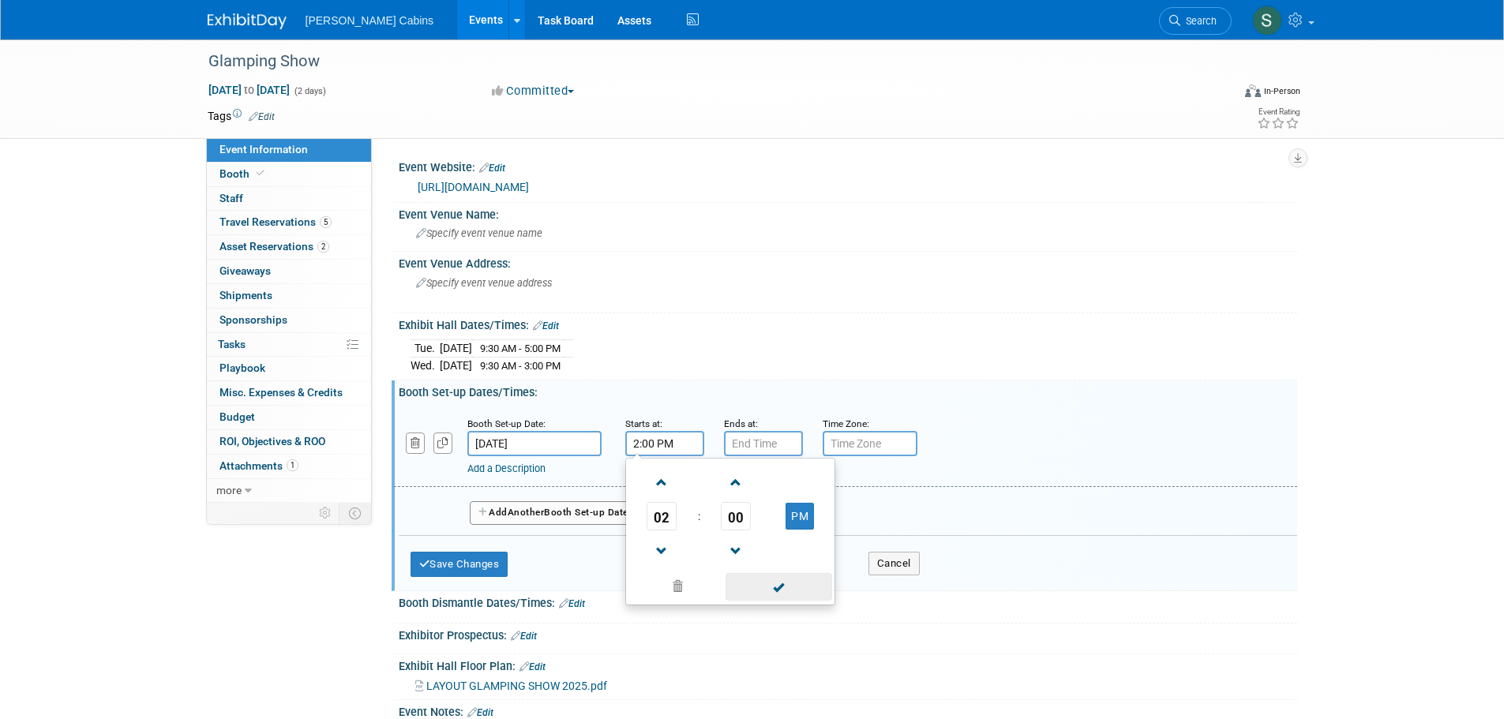
click at [786, 589] on span at bounding box center [779, 587] width 107 height 28
click at [589, 513] on button "Add Another Booth Set-up Date" at bounding box center [553, 513] width 167 height 24
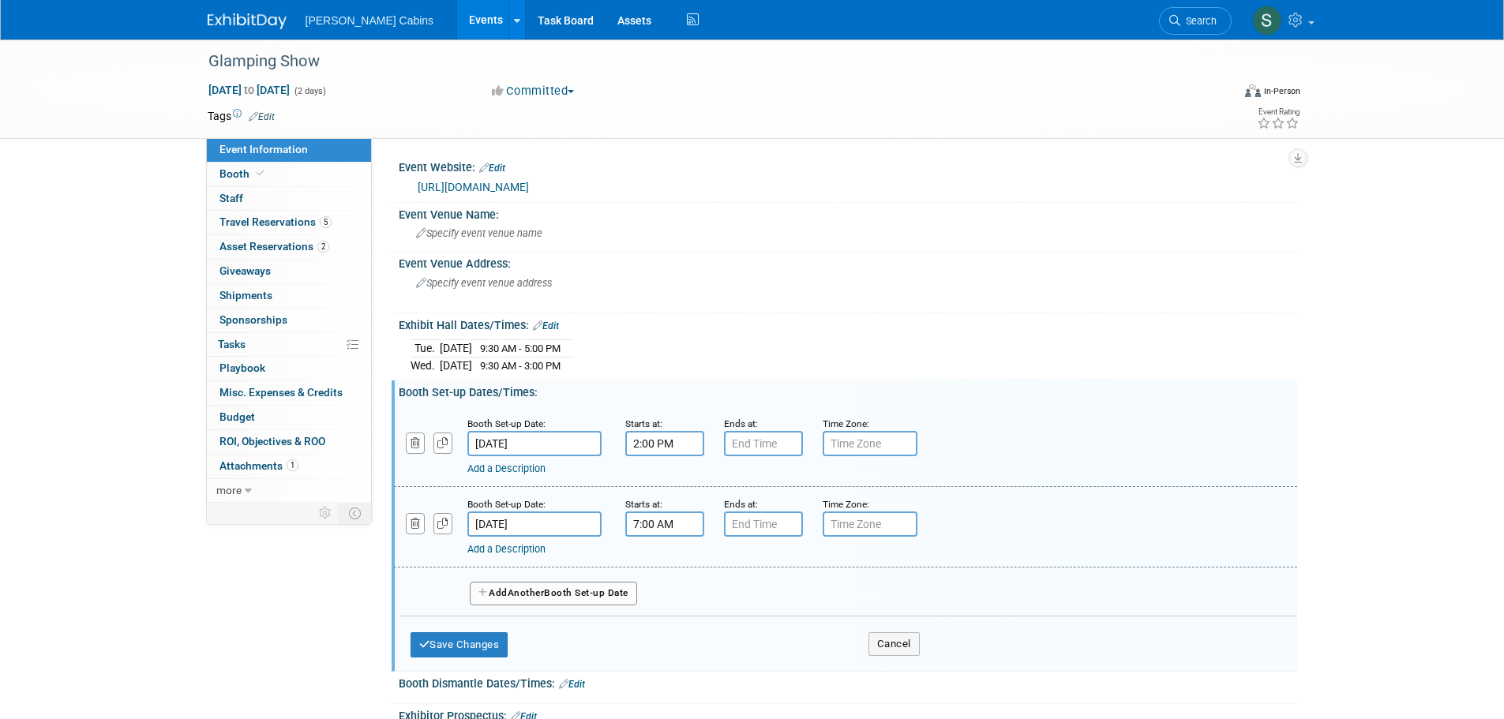
click at [658, 530] on input "7:00 AM" at bounding box center [664, 524] width 79 height 25
click at [666, 594] on span "07" at bounding box center [662, 597] width 30 height 28
click at [663, 640] on td "08" at bounding box center [654, 649] width 51 height 43
type input "8:00 AM"
click at [768, 526] on input "7:00 PM" at bounding box center [763, 524] width 79 height 25
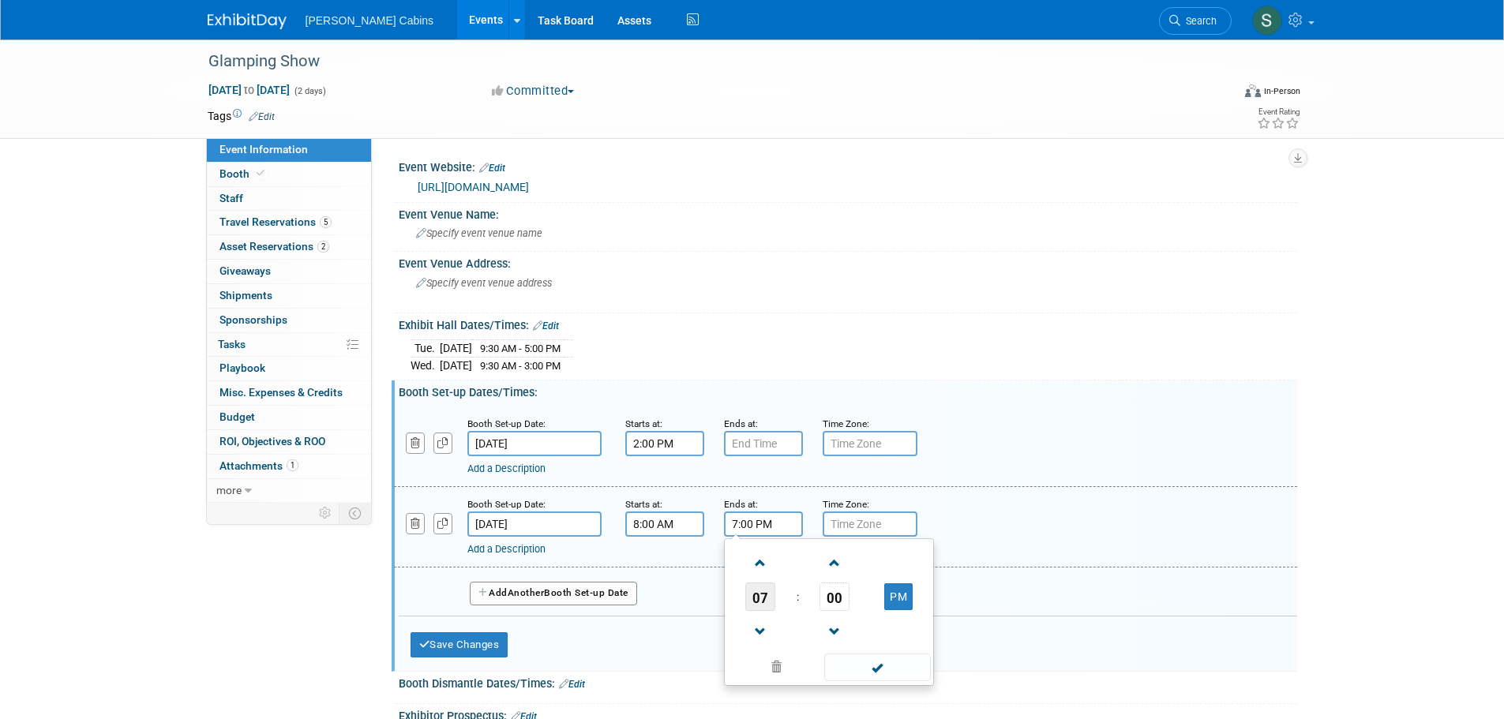
click at [748, 599] on span "07" at bounding box center [760, 597] width 30 height 28
click at [808, 605] on td "05" at bounding box center [804, 606] width 51 height 43
type input "5:00 PM"
click at [893, 671] on span at bounding box center [877, 668] width 107 height 28
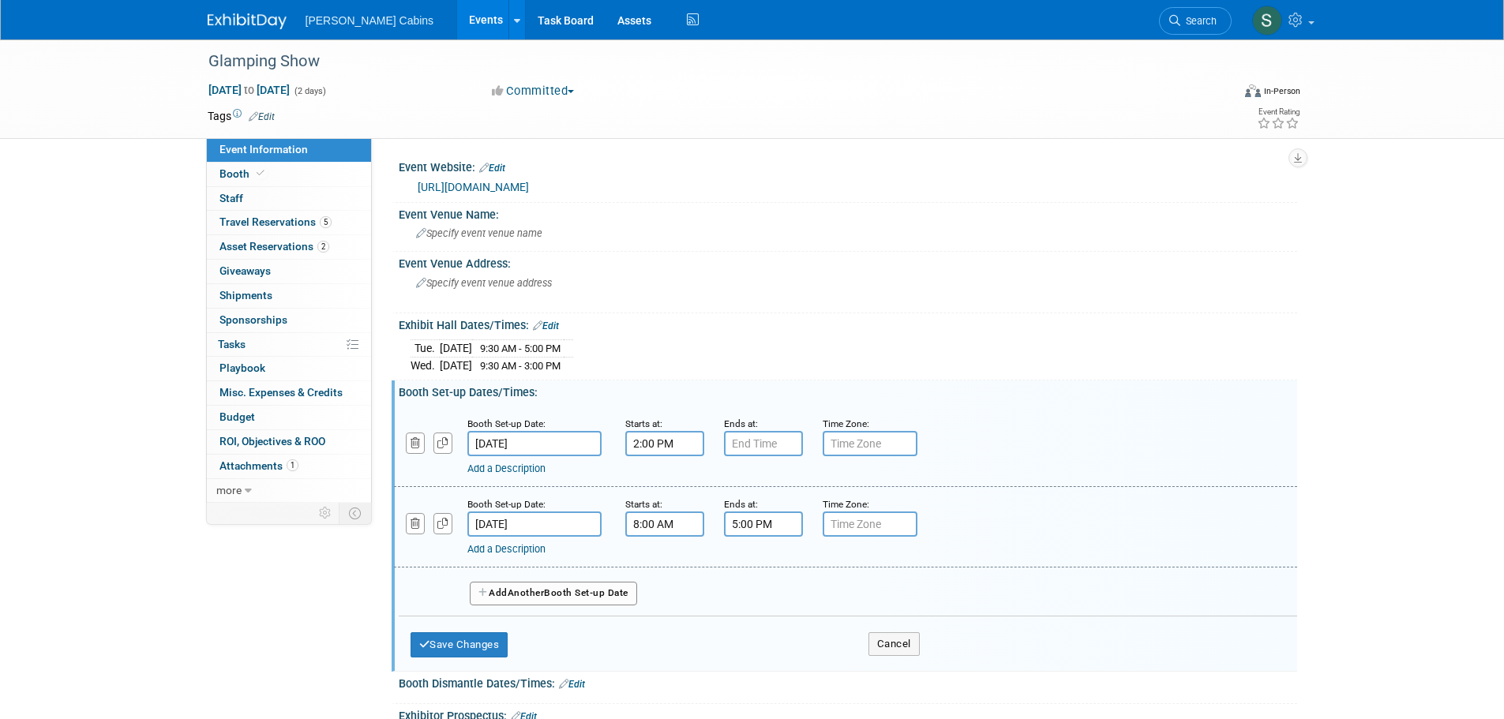
click at [590, 597] on button "Add Another Booth Set-up Date" at bounding box center [553, 594] width 167 height 24
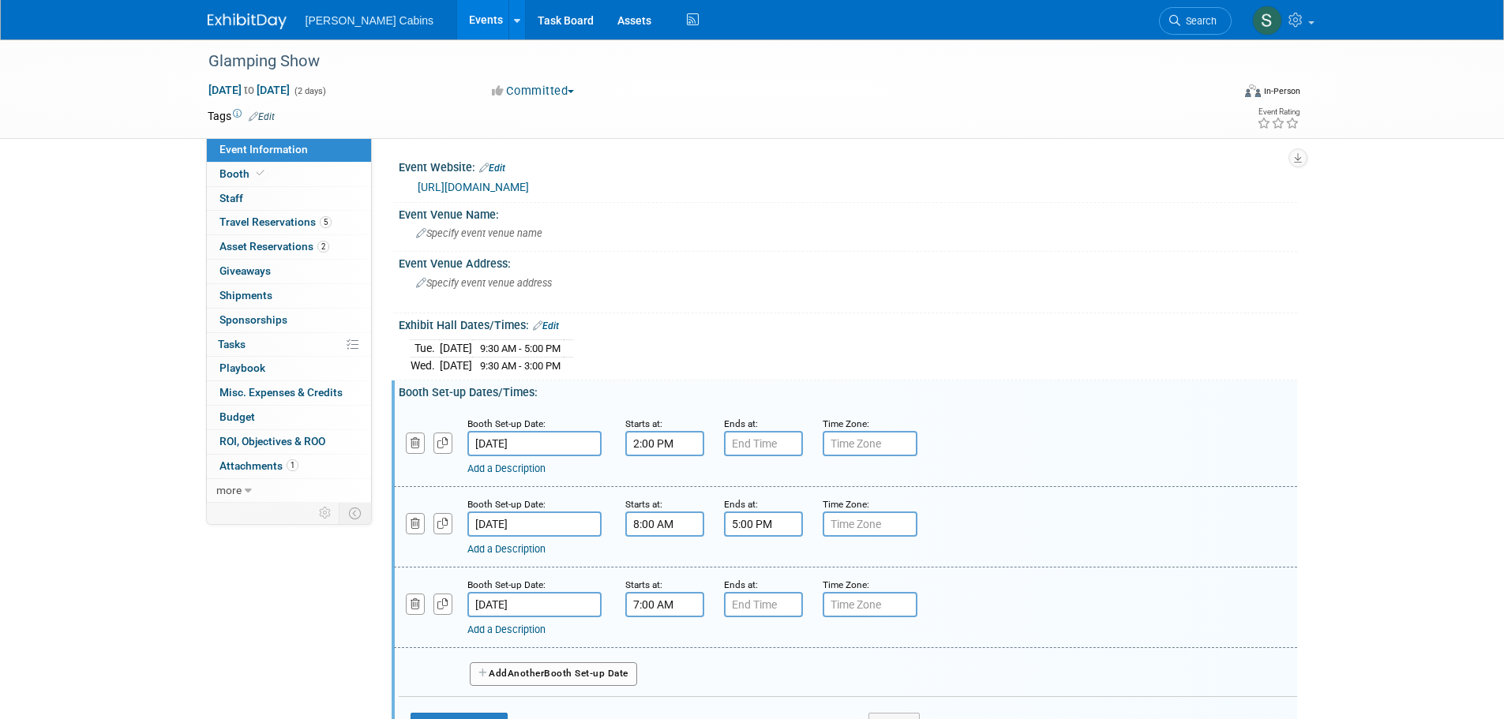
click at [674, 602] on input "7:00 AM" at bounding box center [664, 604] width 79 height 25
click at [659, 674] on span "07" at bounding box center [662, 677] width 30 height 28
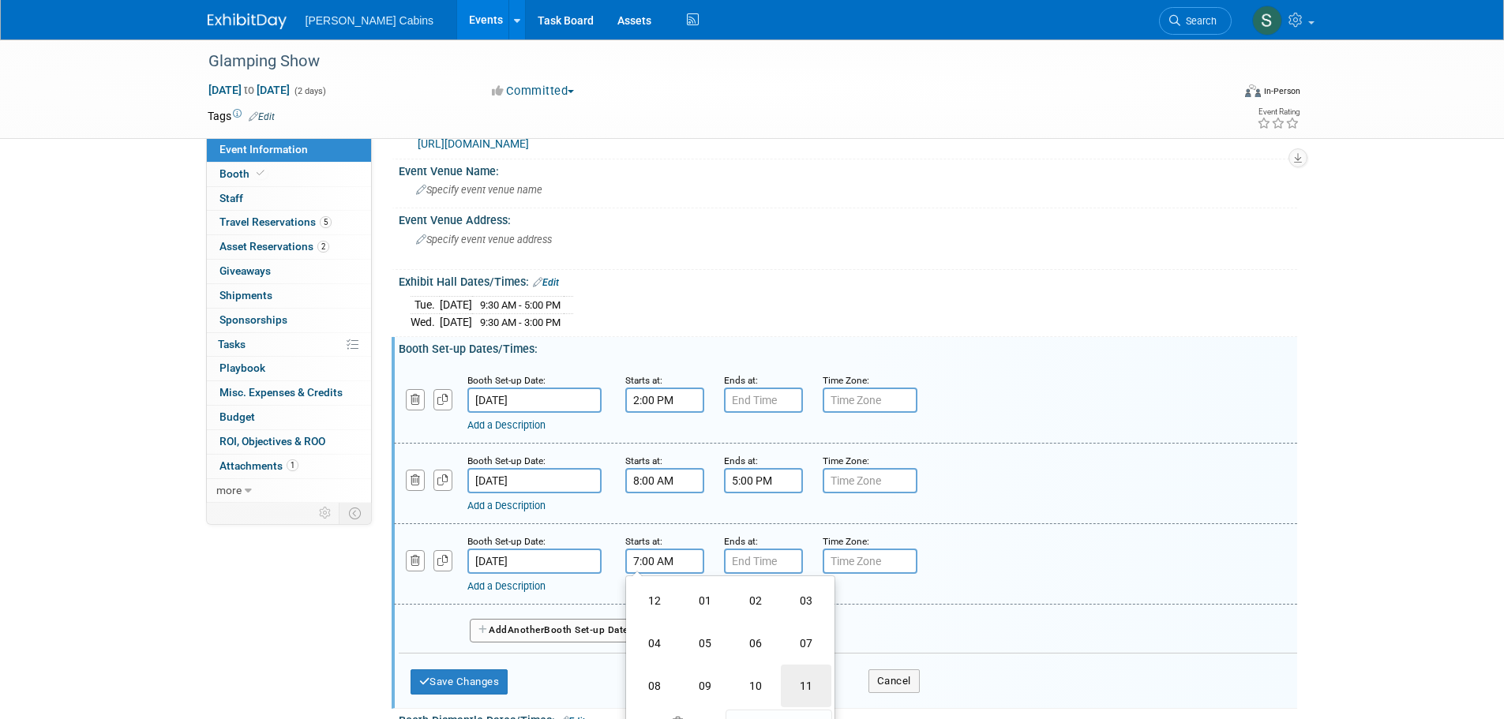
scroll to position [79, 0]
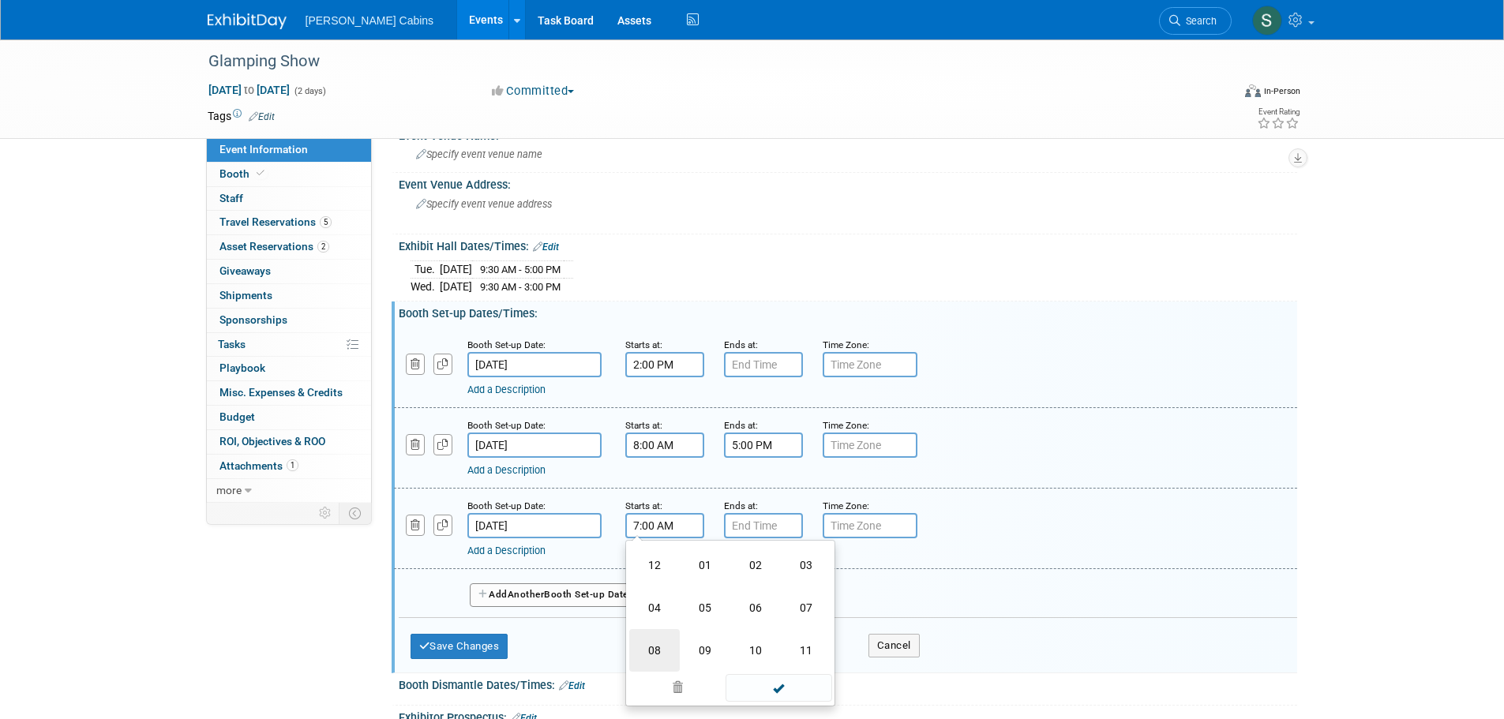
click at [662, 660] on td "08" at bounding box center [654, 650] width 51 height 43
type input "8:00 AM"
click at [751, 527] on input "7:00 PM" at bounding box center [763, 525] width 79 height 25
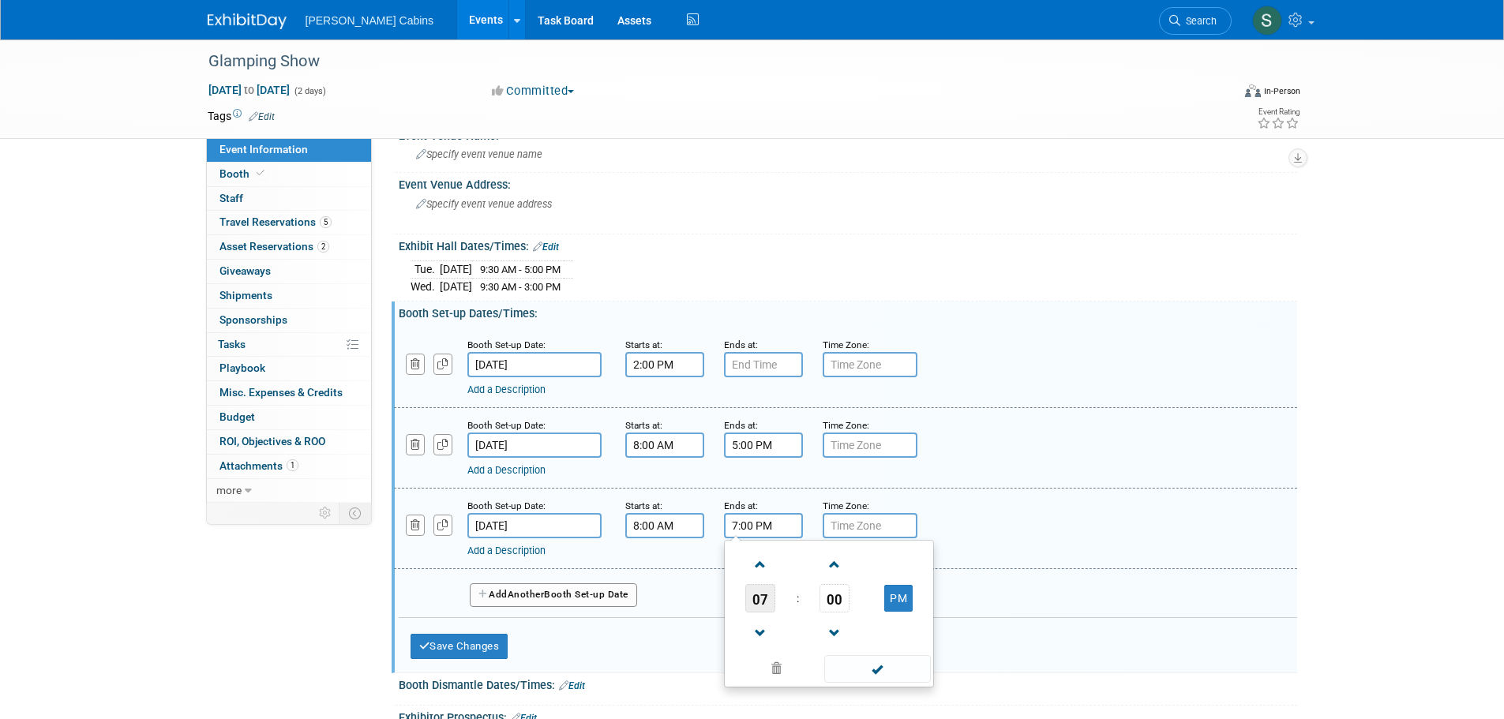
click at [763, 595] on span "07" at bounding box center [760, 598] width 30 height 28
click at [806, 616] on td "05" at bounding box center [804, 608] width 51 height 43
type input "5:00 PM"
click at [916, 672] on span at bounding box center [877, 669] width 107 height 28
click at [329, 600] on div "Event Information Event Info Booth Booth 0 Staff 0 Staff 5 Travel Reservations …" at bounding box center [752, 410] width 1113 height 899
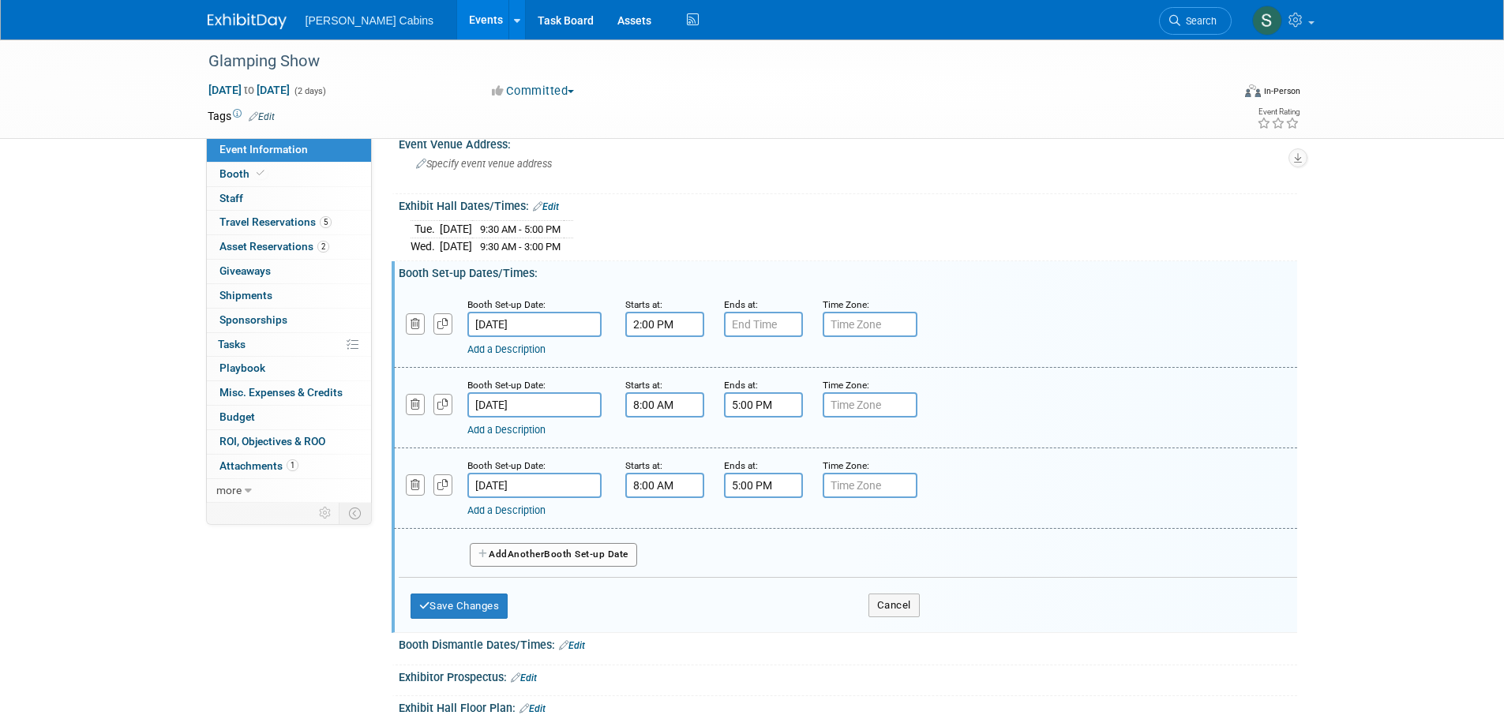
scroll to position [158, 0]
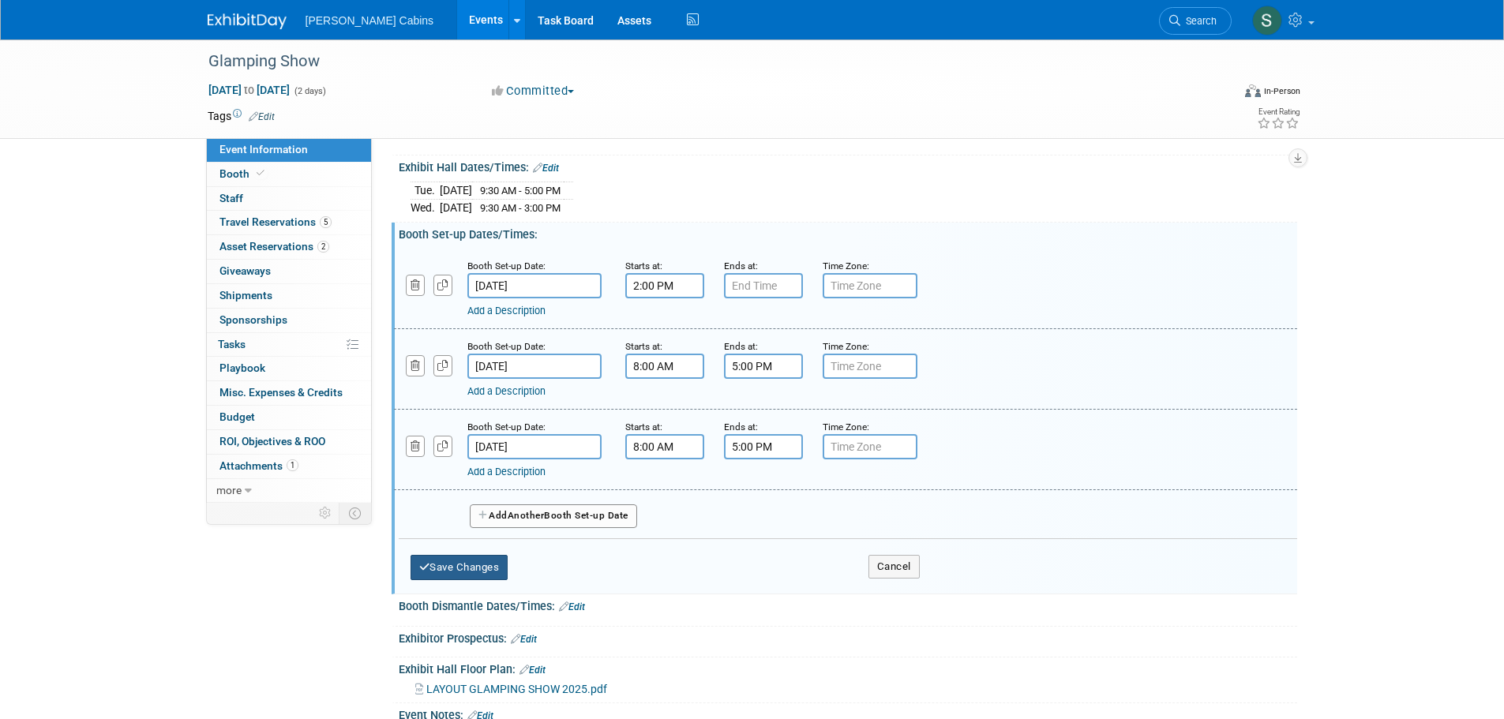
click at [434, 566] on button "Save Changes" at bounding box center [460, 567] width 98 height 25
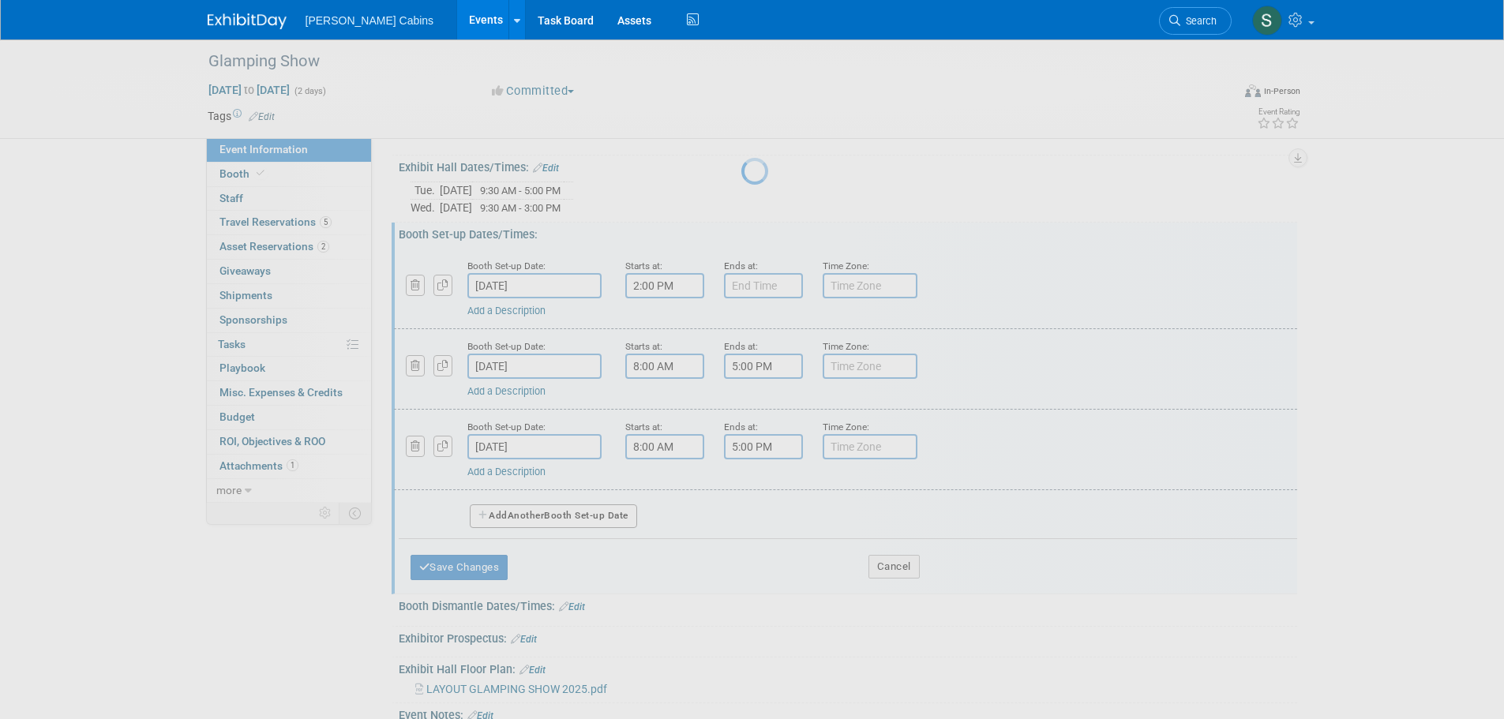
scroll to position [0, 0]
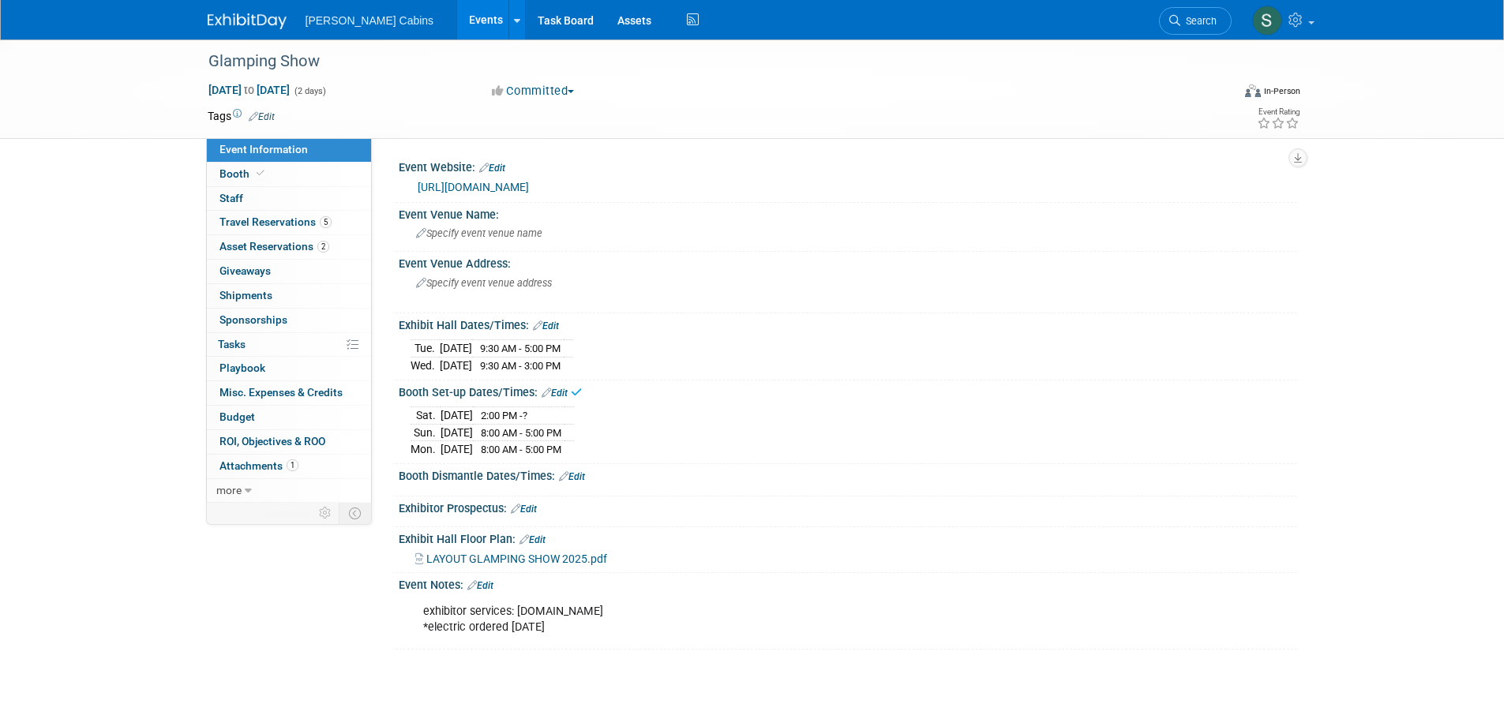
click at [576, 475] on link "Edit" at bounding box center [572, 476] width 26 height 11
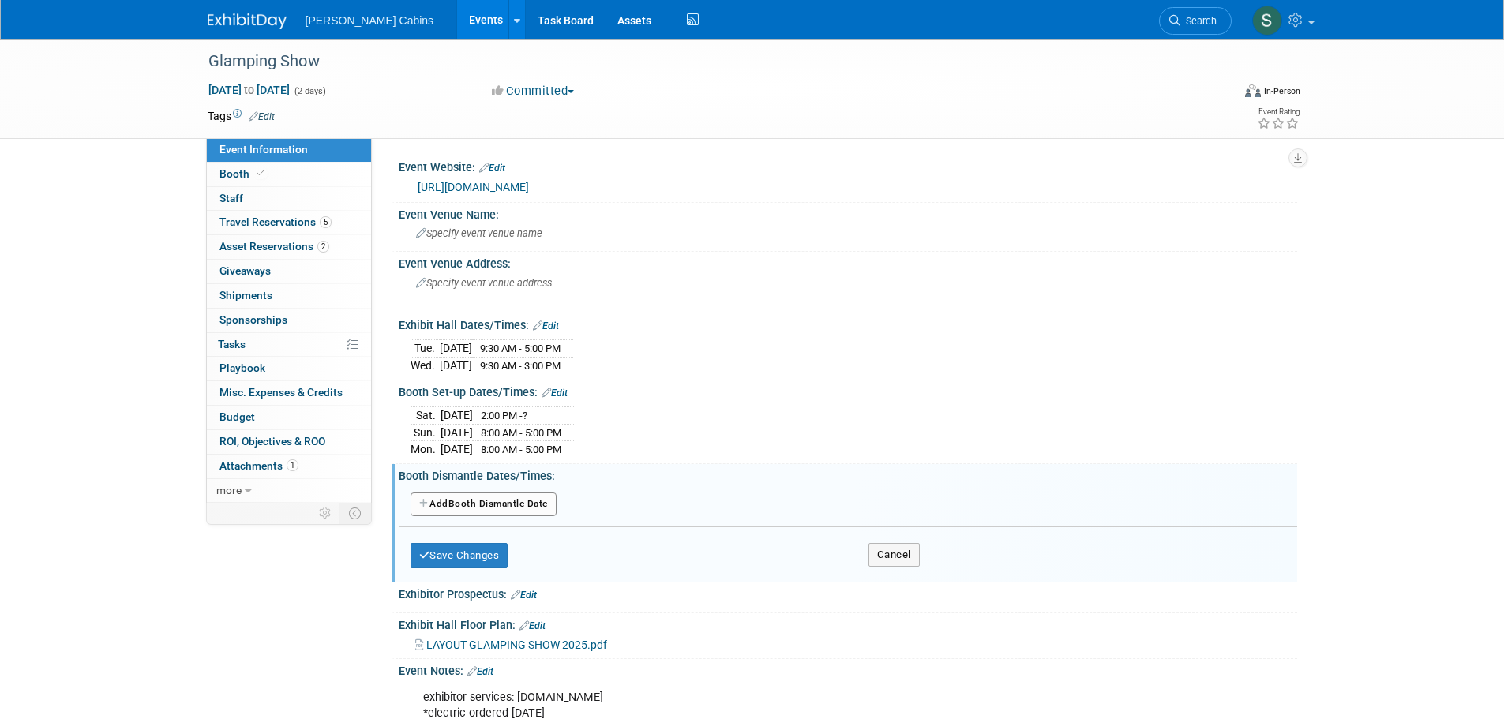
click at [457, 503] on button "Add Another Booth Dismantle Date" at bounding box center [484, 505] width 146 height 24
select select "9"
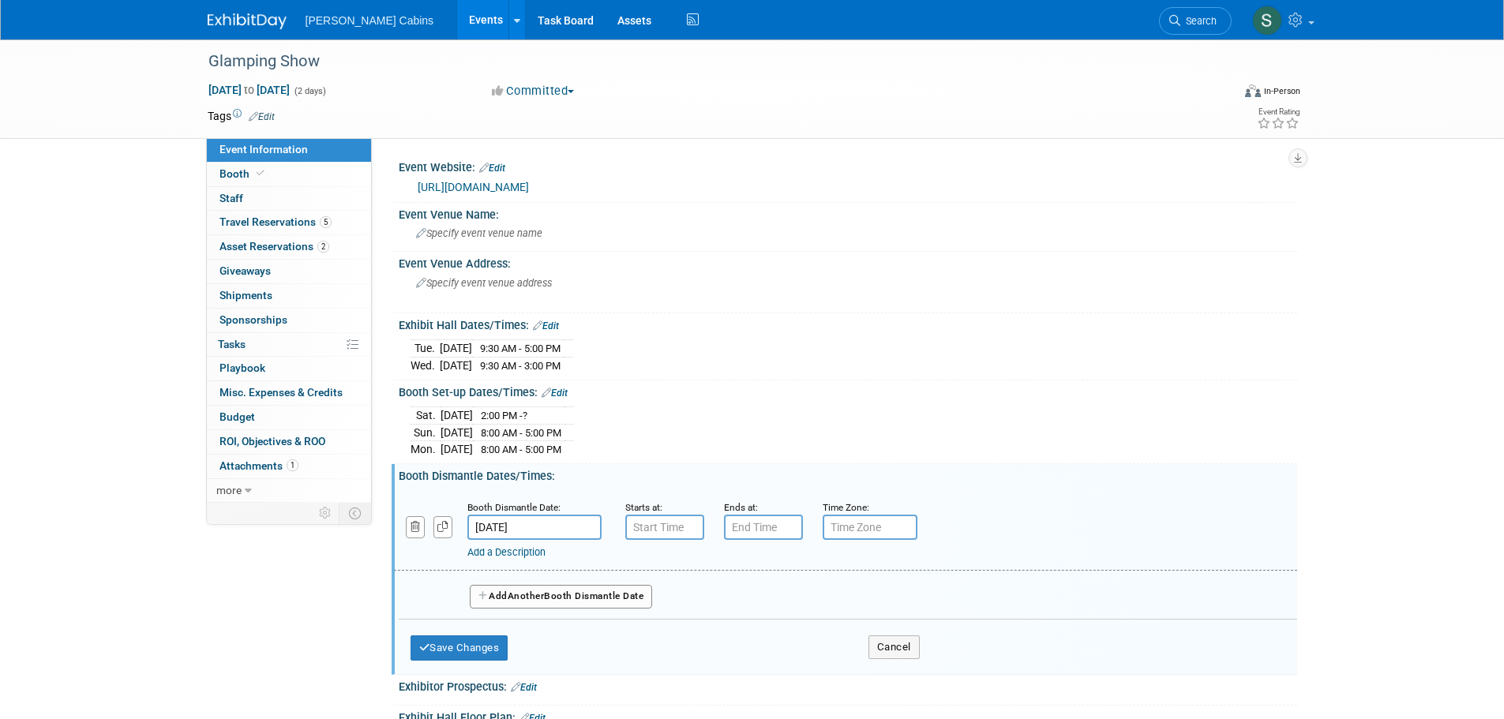
click at [546, 531] on input "[DATE]" at bounding box center [534, 527] width 134 height 25
click at [655, 531] on input "7:00 AM" at bounding box center [664, 527] width 79 height 25
click at [670, 599] on span "07" at bounding box center [662, 600] width 30 height 28
click at [814, 561] on td "03" at bounding box center [806, 567] width 51 height 43
click at [794, 668] on span at bounding box center [779, 671] width 107 height 28
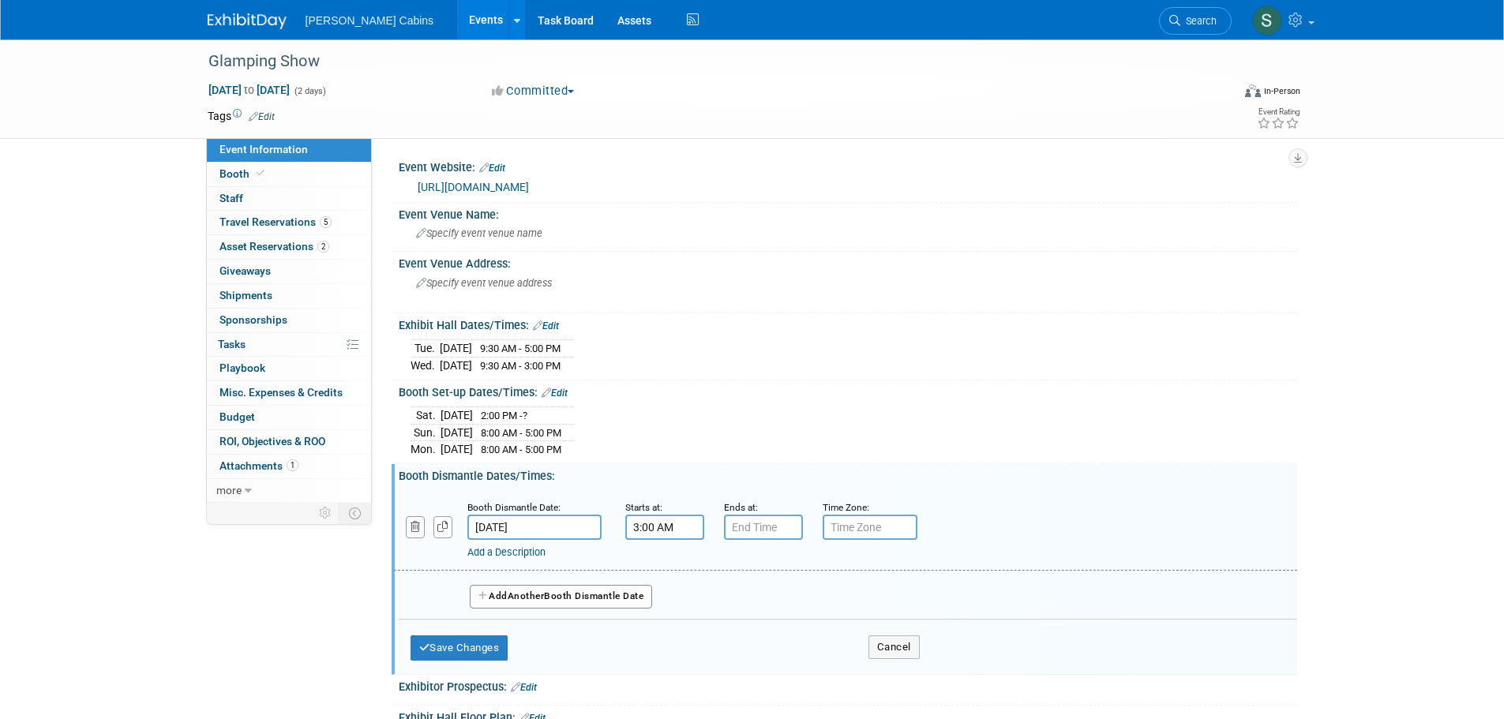
click at [656, 524] on input "3:00 AM" at bounding box center [664, 527] width 79 height 25
click at [797, 593] on button "AM" at bounding box center [800, 600] width 28 height 27
type input "3:00 PM"
click at [794, 669] on span at bounding box center [779, 671] width 107 height 28
click at [784, 531] on input "7:00 PM" at bounding box center [763, 527] width 79 height 25
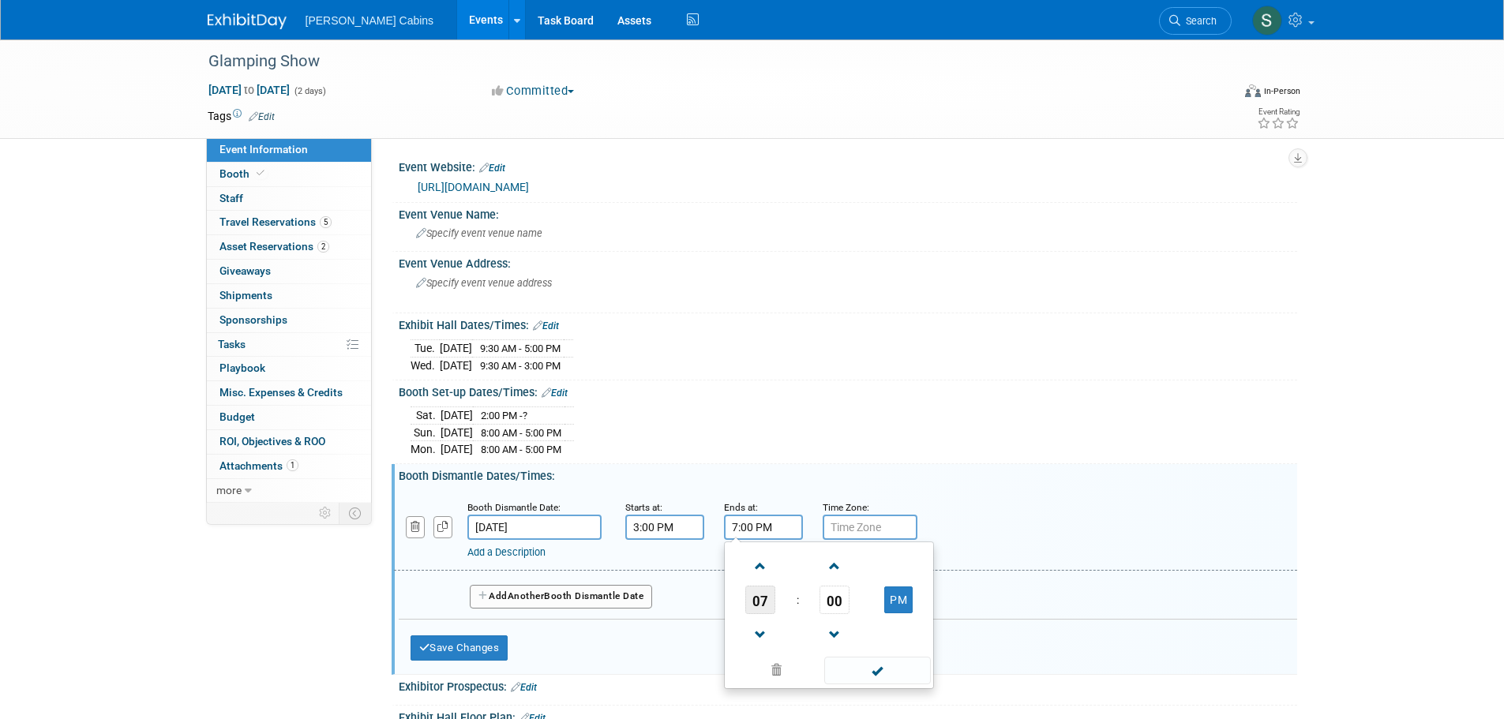
click at [760, 595] on span "07" at bounding box center [760, 600] width 30 height 28
click at [860, 644] on td "10" at bounding box center [854, 652] width 51 height 43
type input "10:00 PM"
click at [884, 668] on span at bounding box center [877, 671] width 107 height 28
click at [503, 591] on button "Add Another Booth Dismantle Date" at bounding box center [561, 597] width 183 height 24
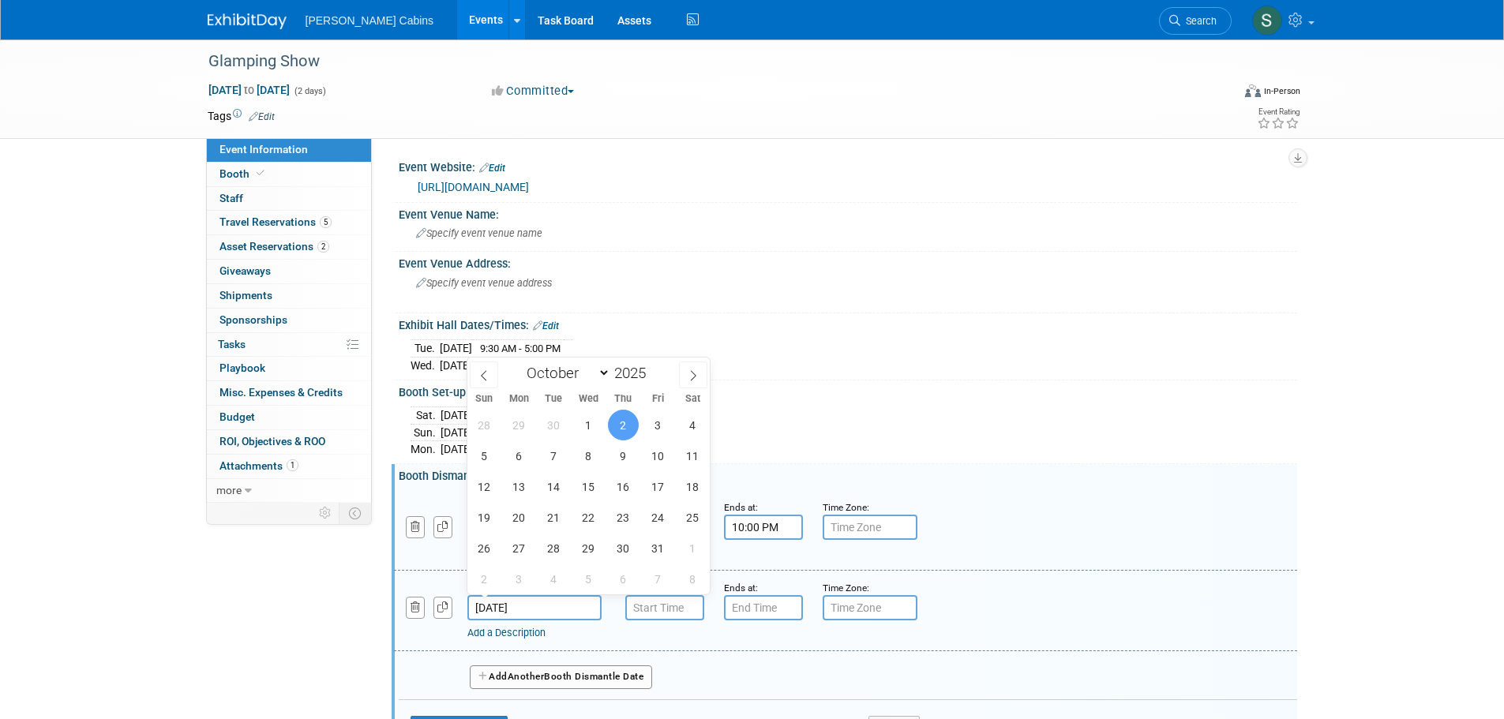
click at [509, 595] on input "[DATE]" at bounding box center [534, 607] width 134 height 25
click at [667, 604] on input "7:00 AM" at bounding box center [664, 607] width 79 height 25
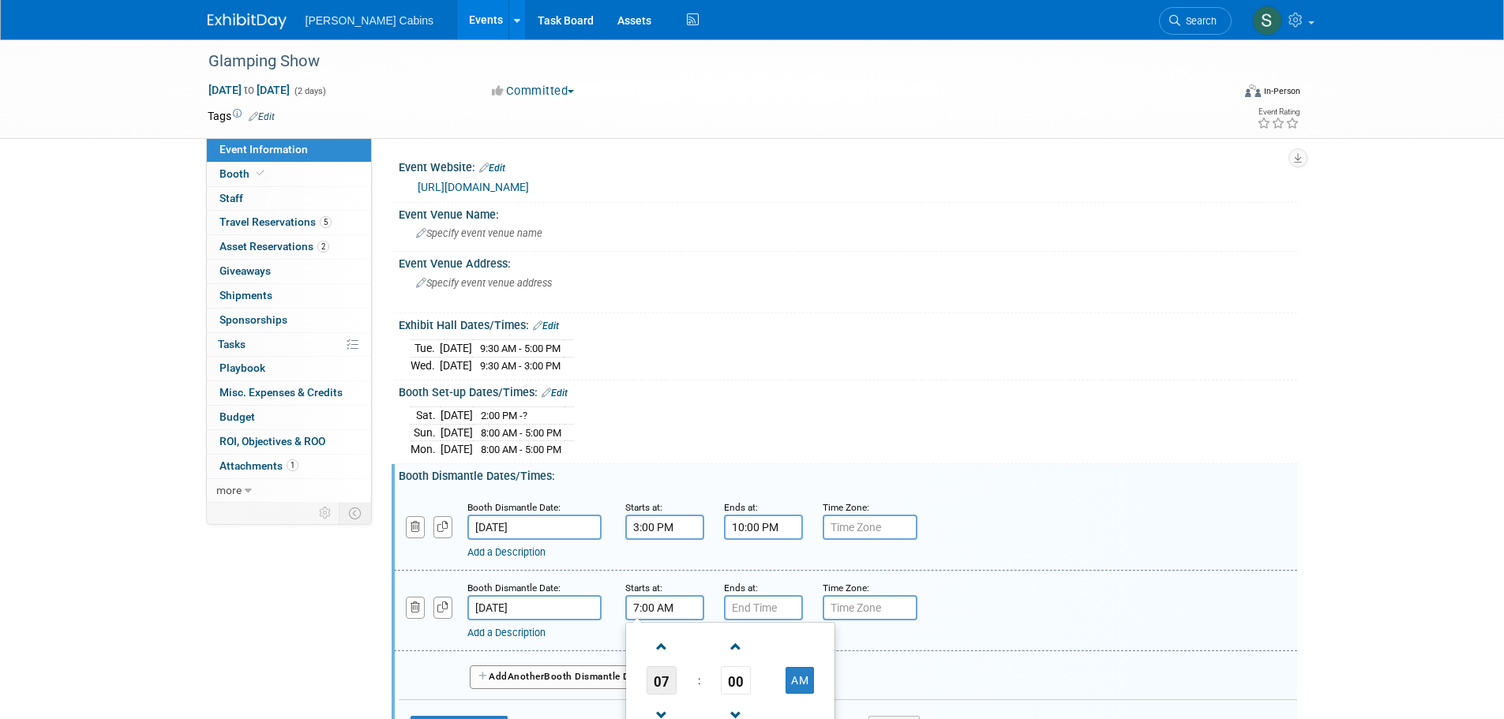
click at [667, 680] on span "07" at bounding box center [662, 680] width 30 height 28
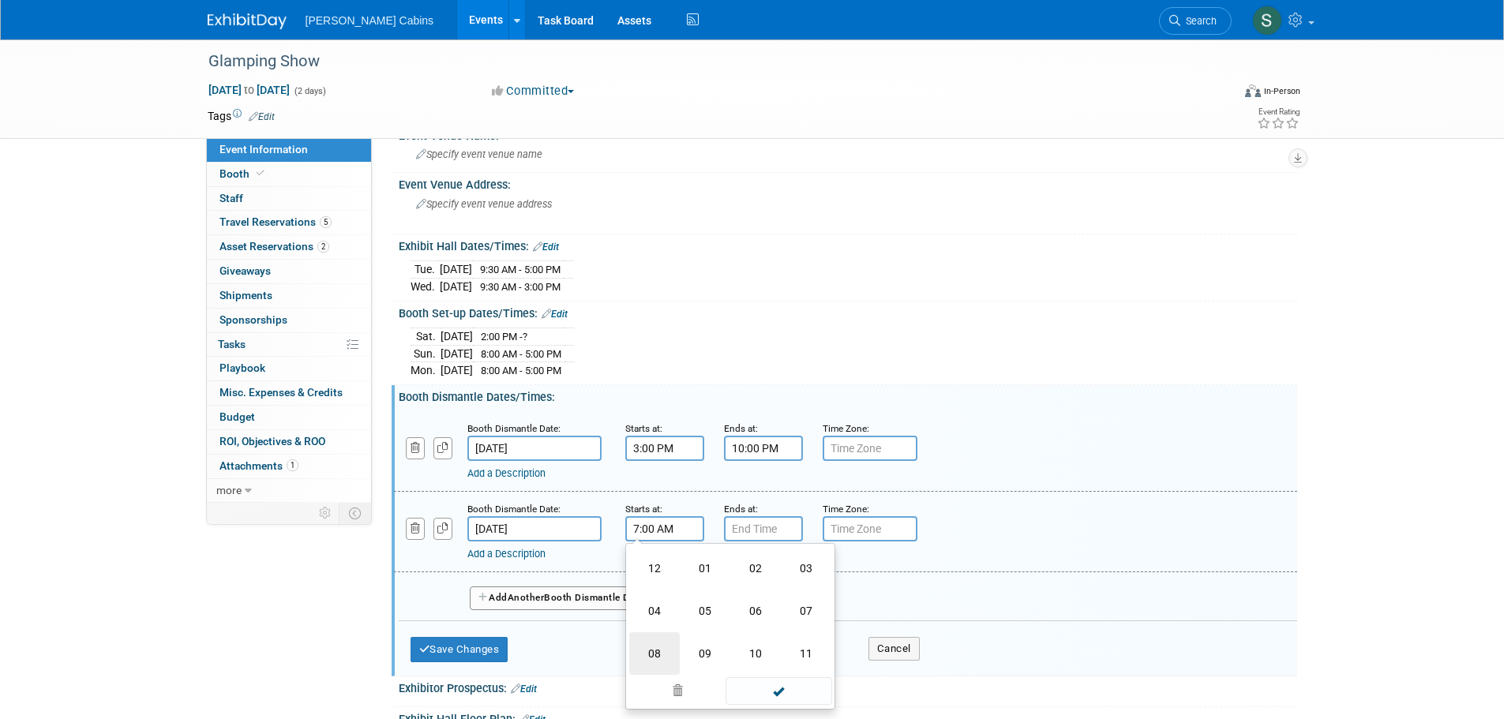
click at [659, 655] on td "08" at bounding box center [654, 654] width 51 height 43
type input "8:00 AM"
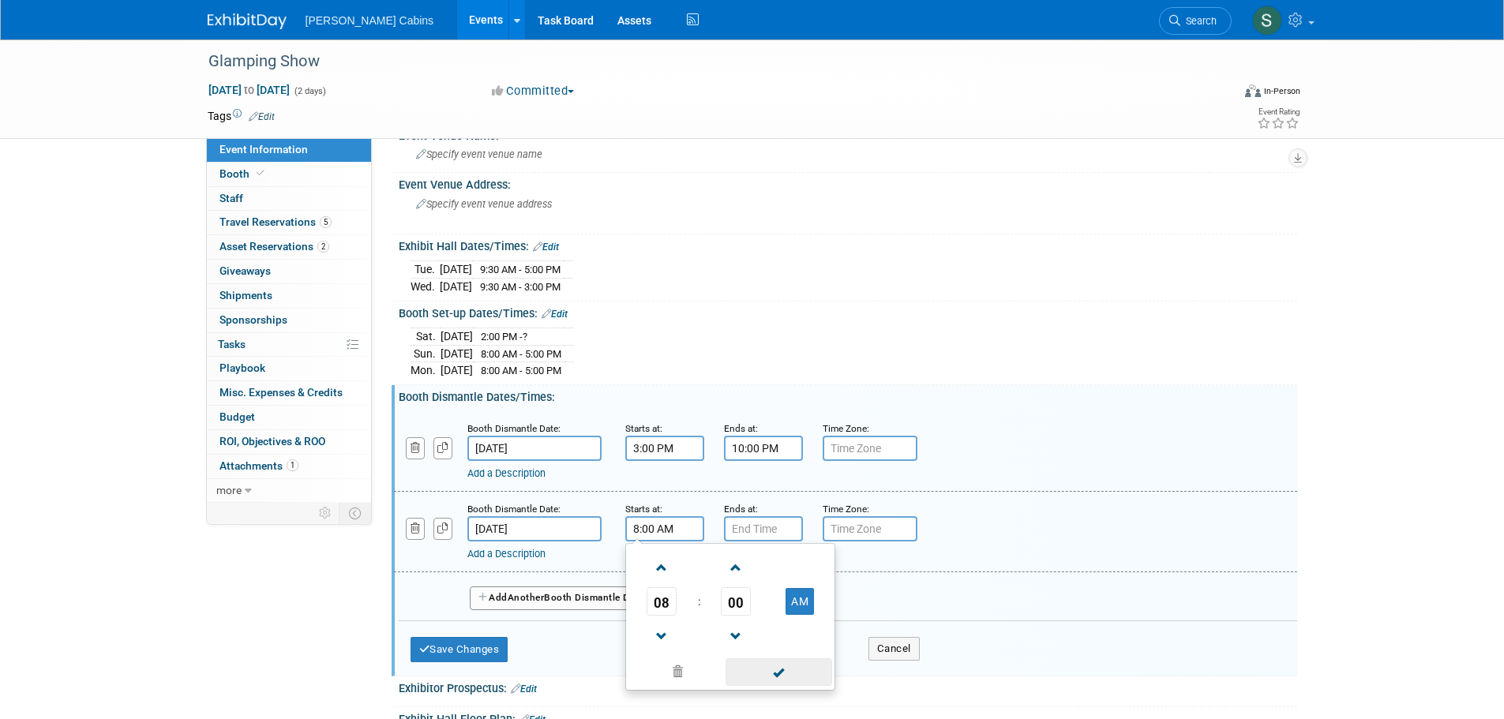
click at [786, 672] on span at bounding box center [779, 673] width 107 height 28
click at [780, 535] on input "7:00 PM" at bounding box center [763, 528] width 79 height 25
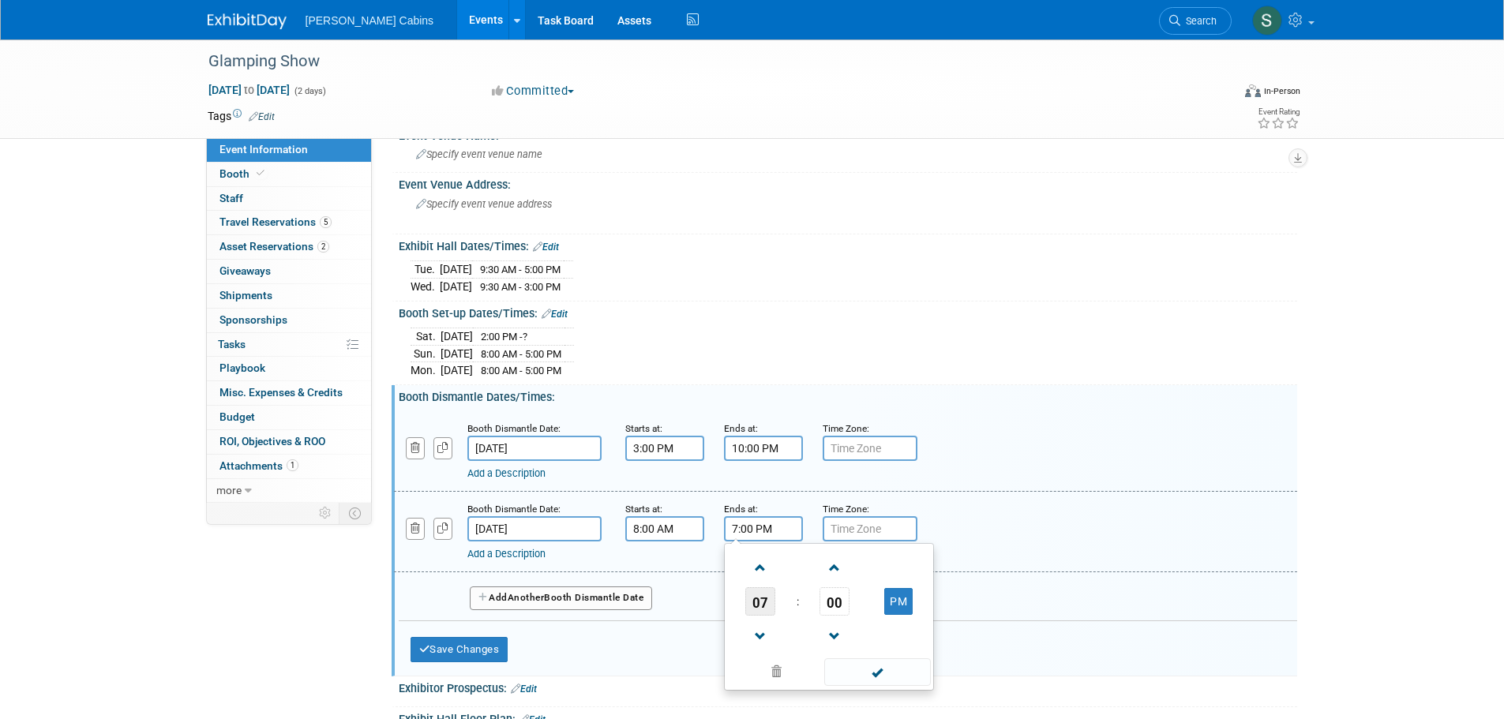
click at [769, 600] on span "07" at bounding box center [760, 602] width 30 height 28
click at [753, 575] on td "12" at bounding box center [753, 568] width 51 height 43
type input "12:00 PM"
click at [864, 662] on span at bounding box center [877, 673] width 107 height 28
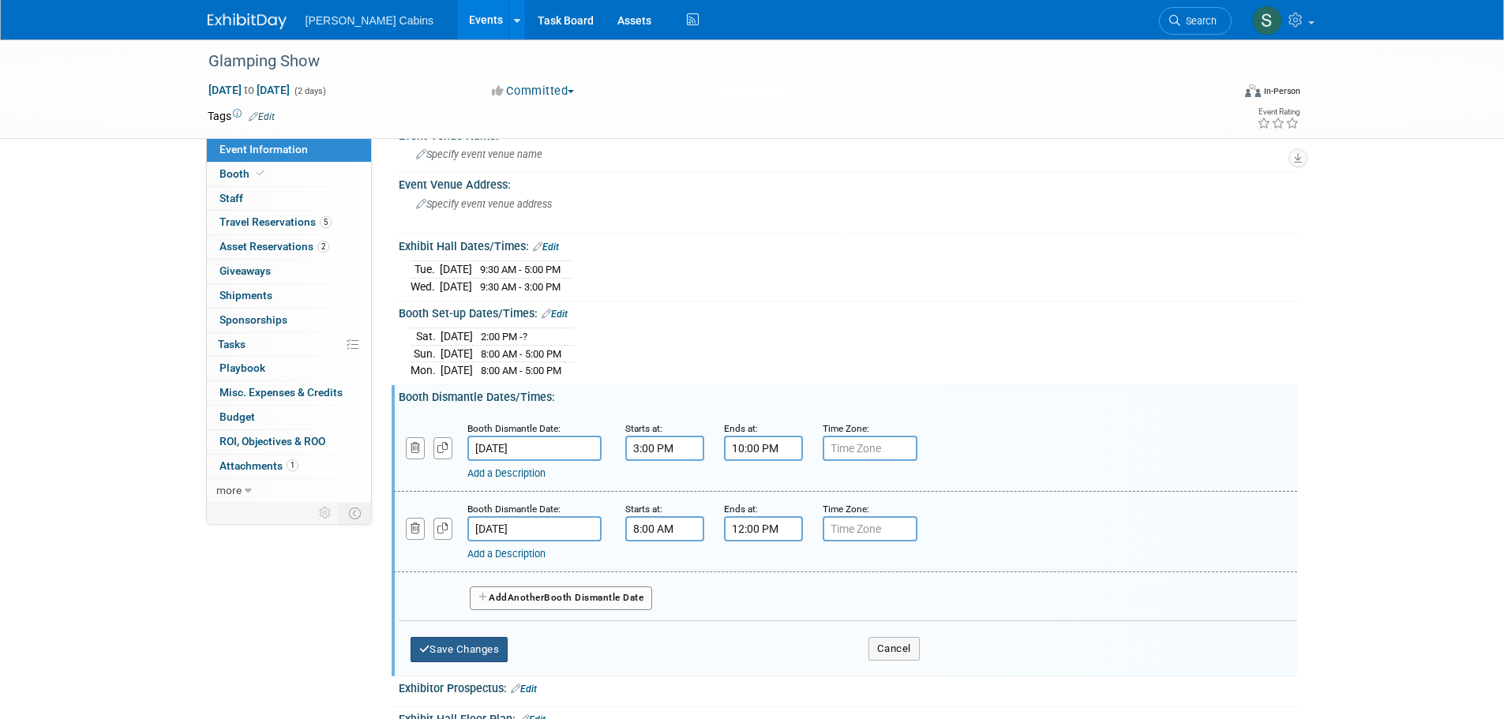
click at [492, 644] on button "Save Changes" at bounding box center [460, 649] width 98 height 25
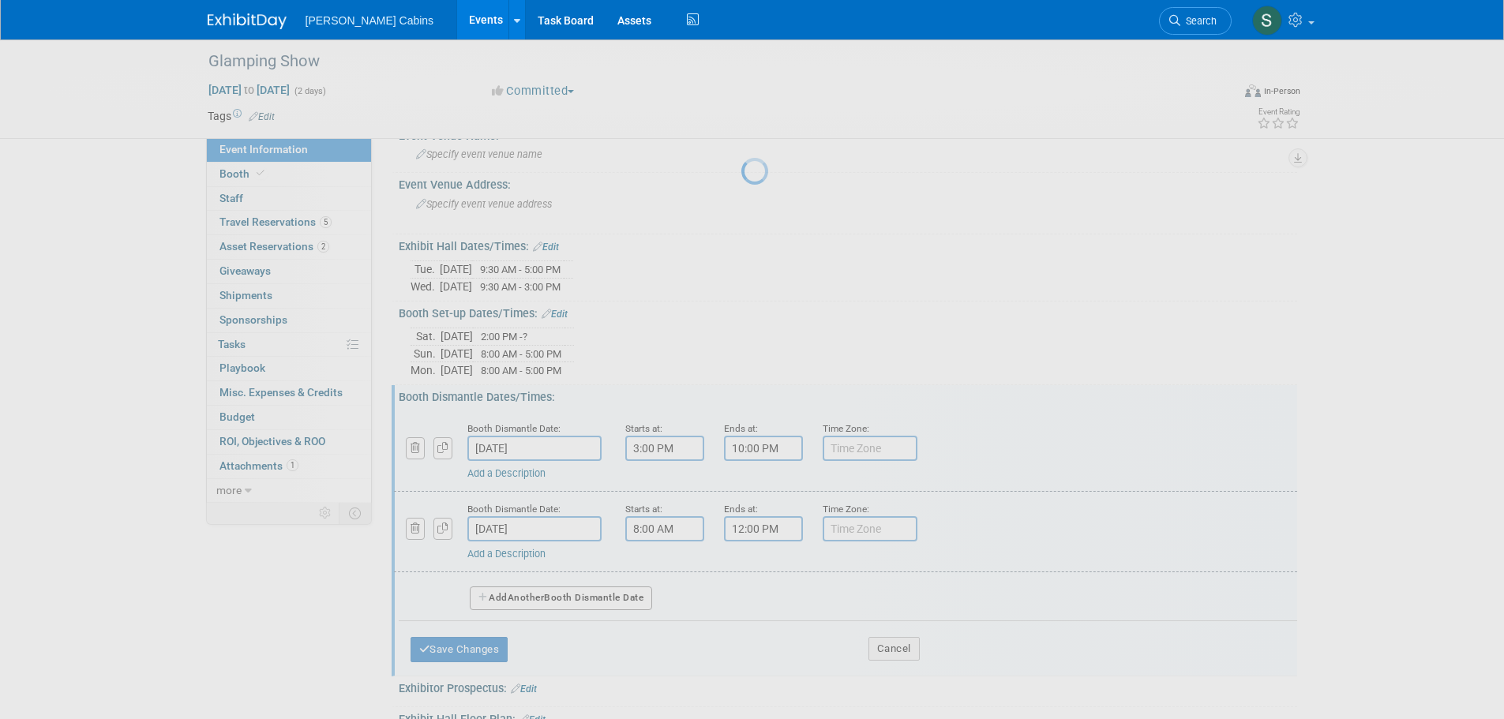
scroll to position [0, 0]
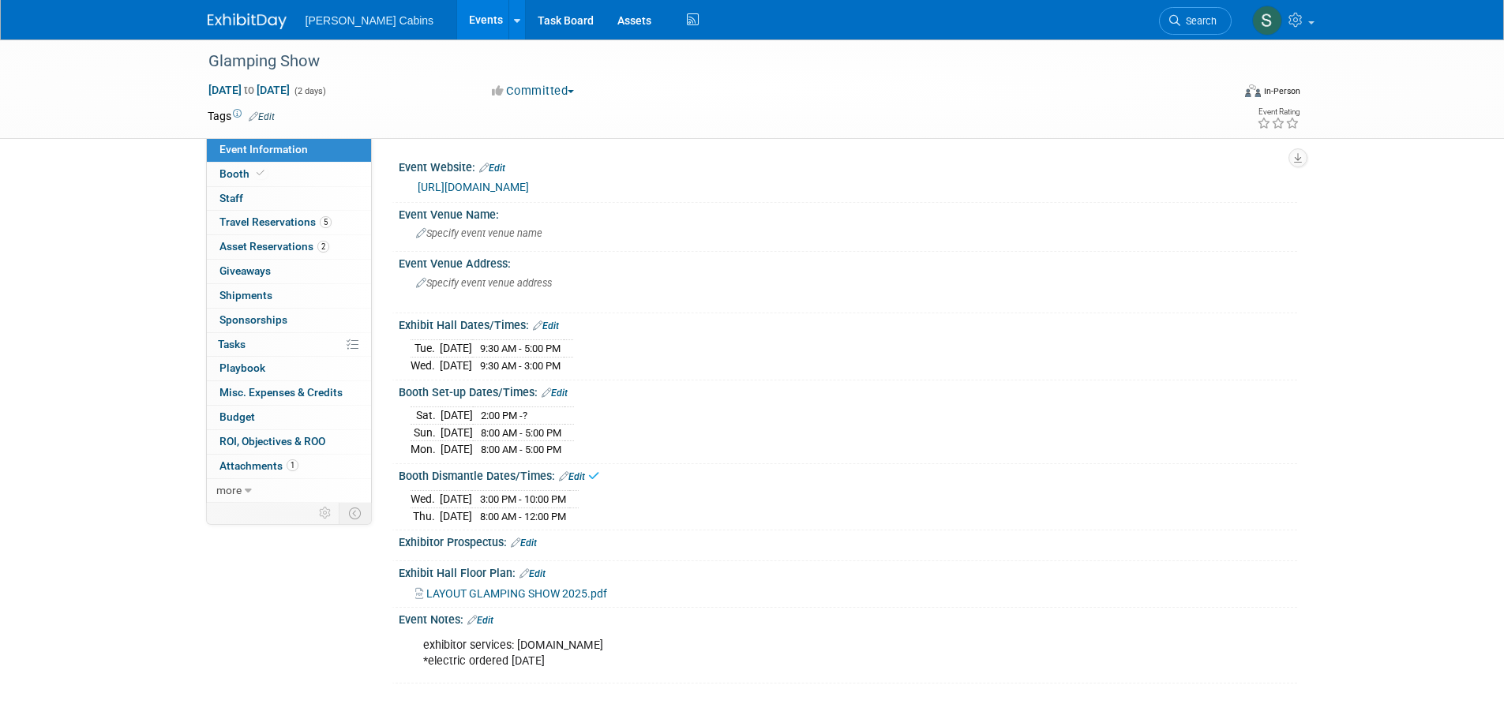
click at [316, 619] on div "Event Information Event Info Booth Booth 0 Staff 0 Staff 5 Travel Reservations …" at bounding box center [752, 361] width 1113 height 644
click at [457, 13] on link "Events" at bounding box center [486, 19] width 58 height 39
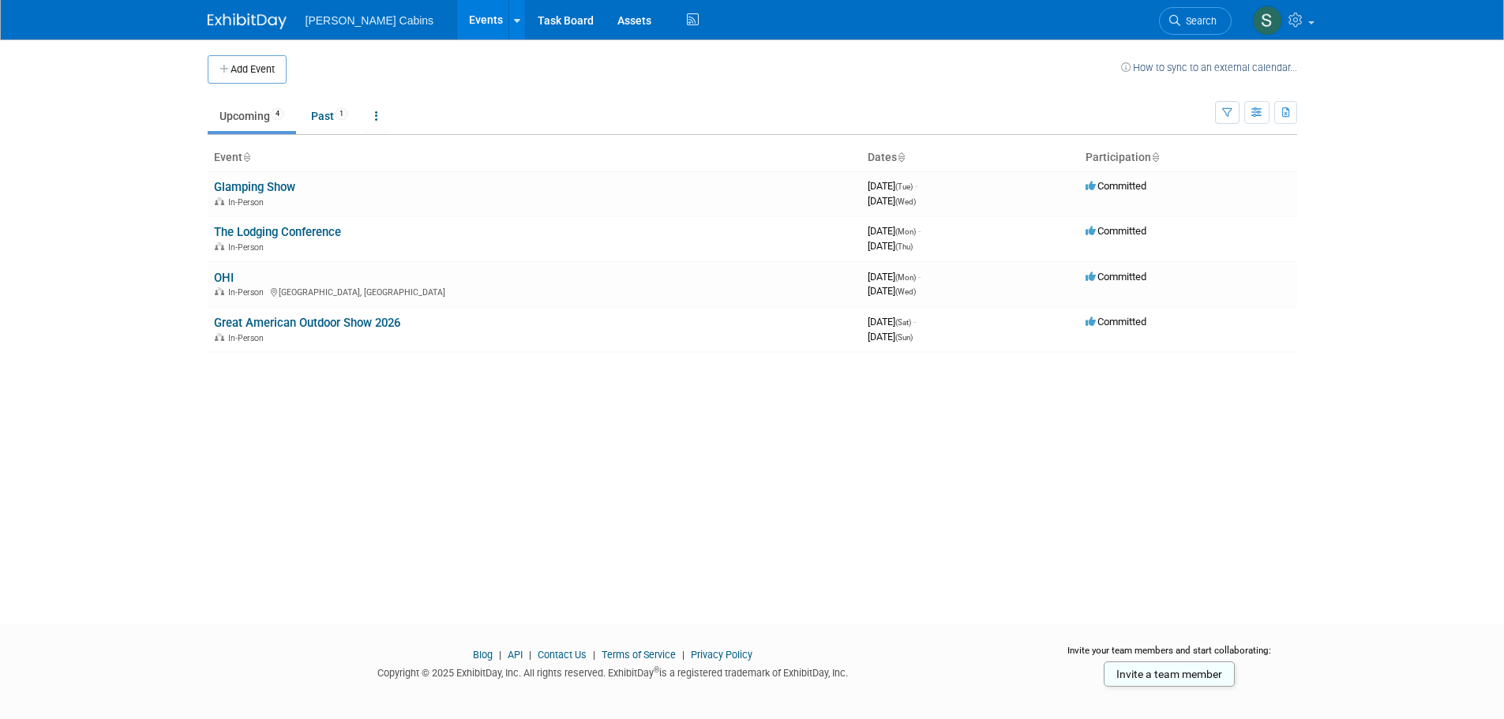
click at [1442, 516] on body "[PERSON_NAME] Cabins Events Add Event Bulk Upload Events Shareable Event Boards…" at bounding box center [752, 359] width 1504 height 719
